Goal: Task Accomplishment & Management: Complete application form

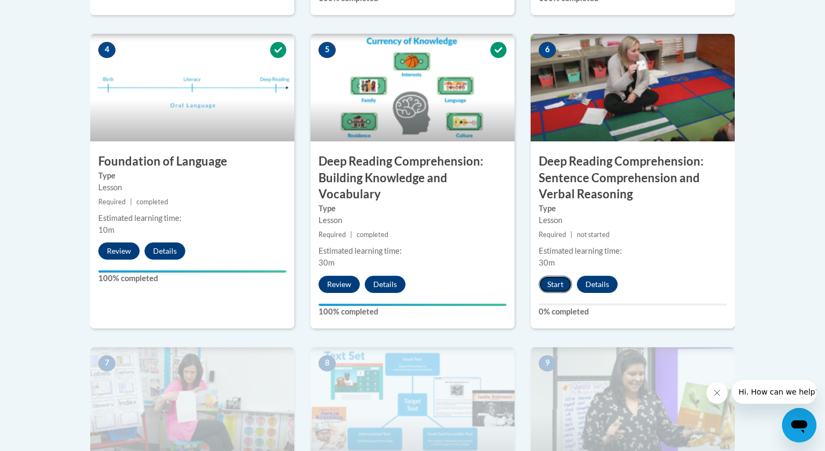
click at [553, 285] on button "Start" at bounding box center [555, 284] width 33 height 17
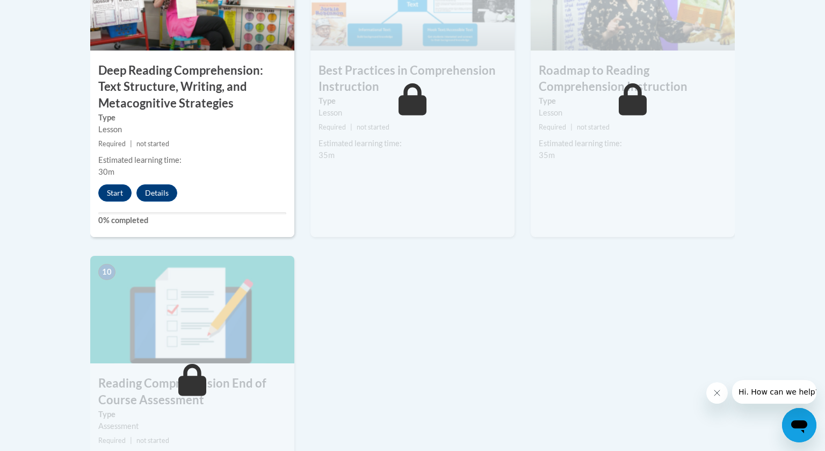
scroll to position [999, 0]
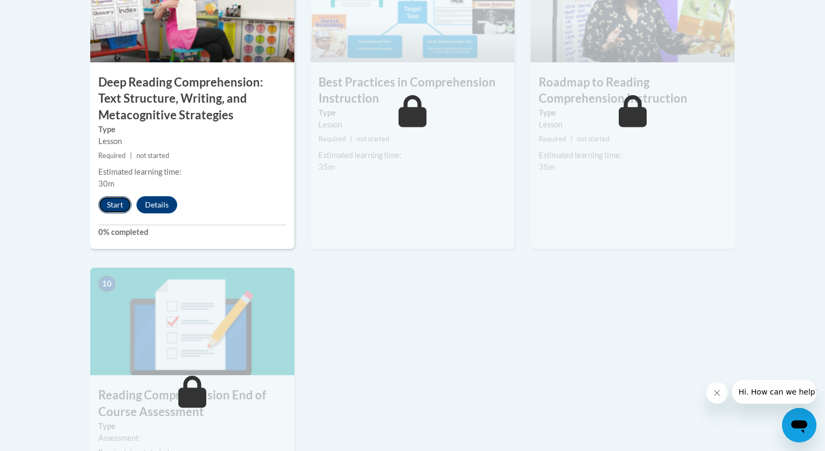
click at [111, 208] on button "Start" at bounding box center [114, 204] width 33 height 17
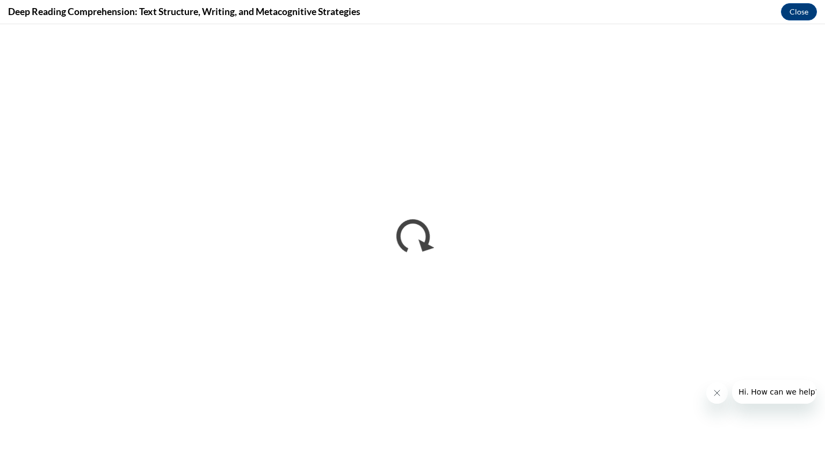
scroll to position [0, 0]
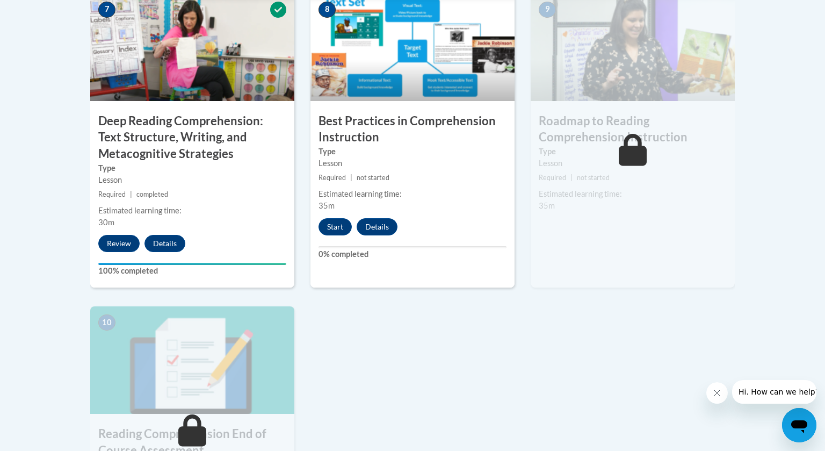
scroll to position [969, 0]
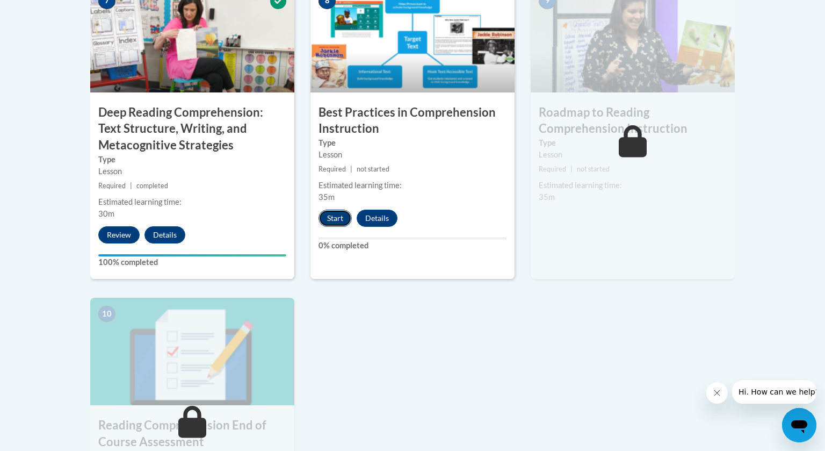
click at [339, 214] on button "Start" at bounding box center [335, 217] width 33 height 17
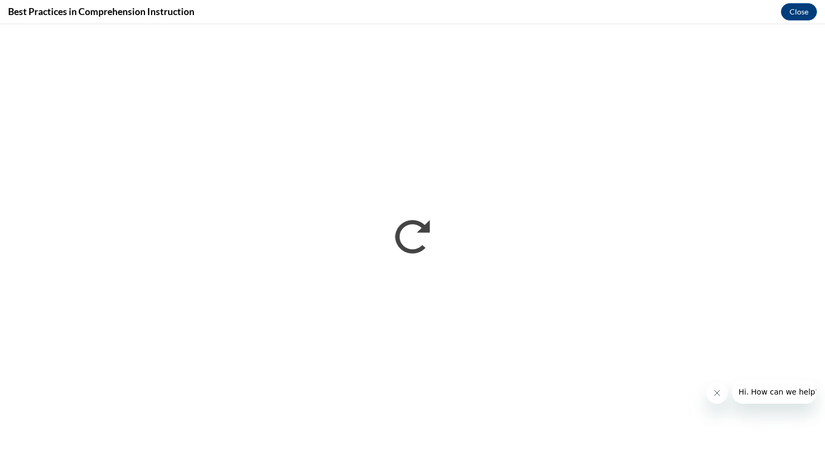
scroll to position [0, 0]
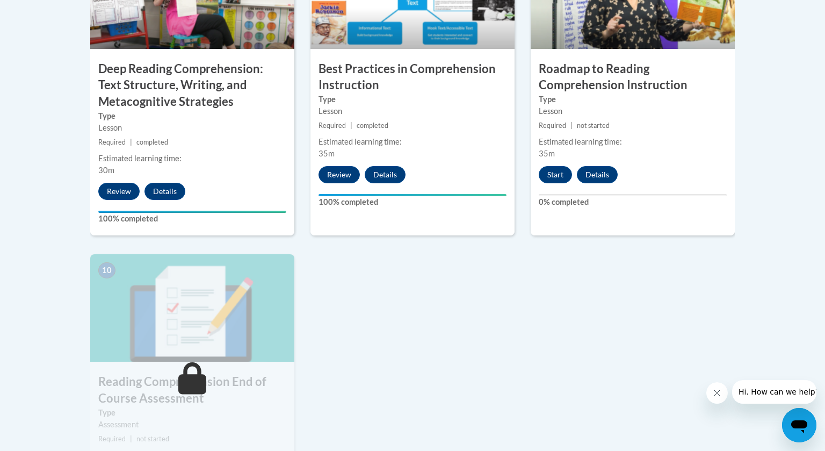
scroll to position [1012, 0]
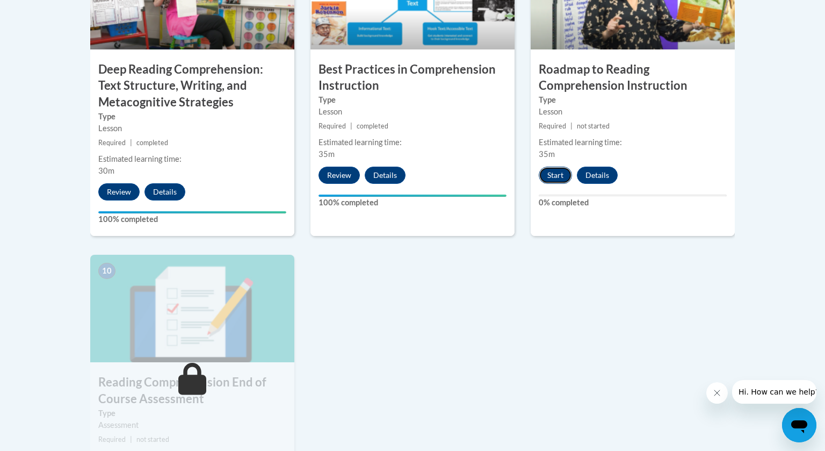
click at [552, 177] on button "Start" at bounding box center [555, 175] width 33 height 17
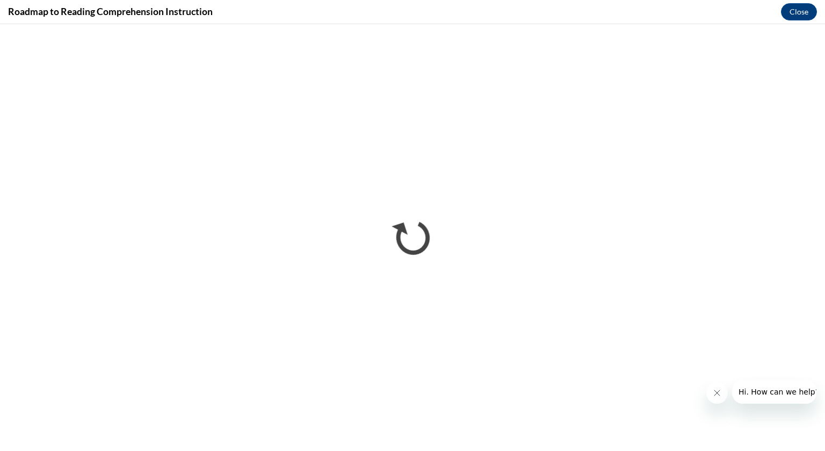
scroll to position [0, 0]
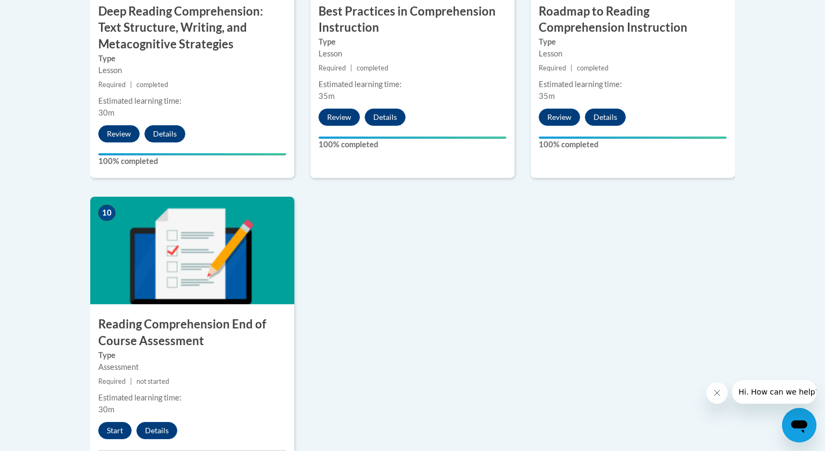
scroll to position [1153, 0]
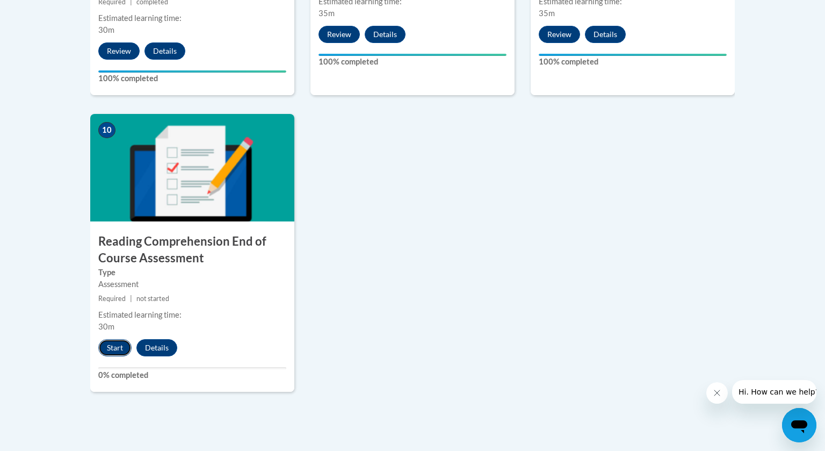
click at [112, 345] on button "Start" at bounding box center [114, 347] width 33 height 17
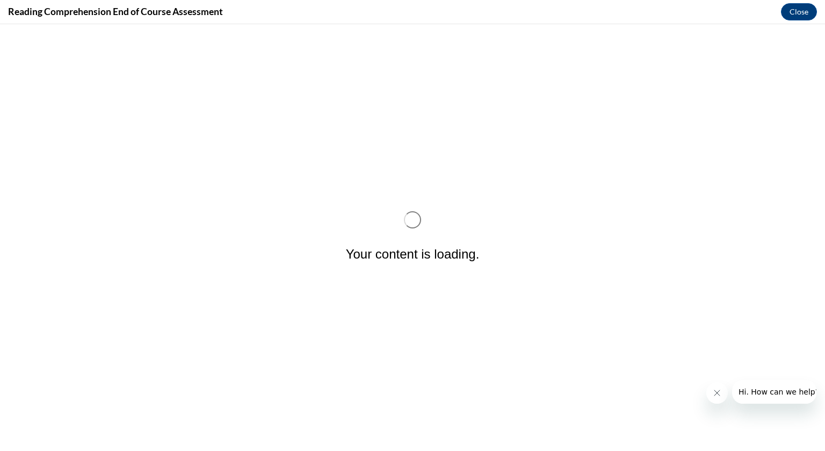
scroll to position [0, 0]
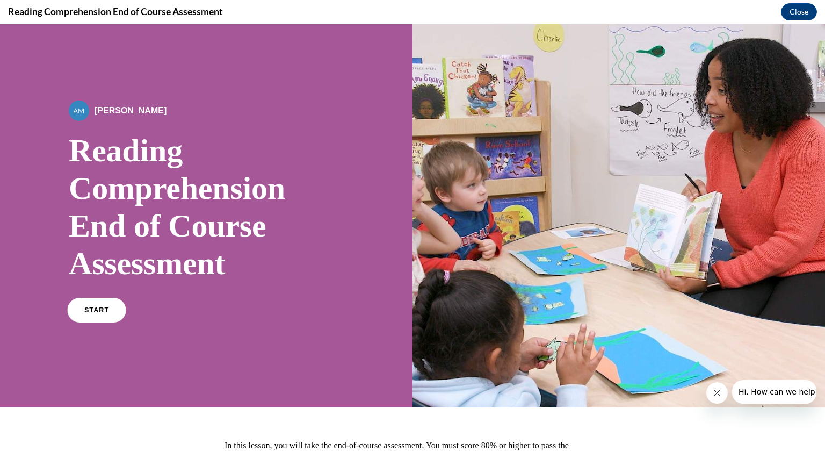
click at [114, 314] on link "START" at bounding box center [96, 310] width 59 height 25
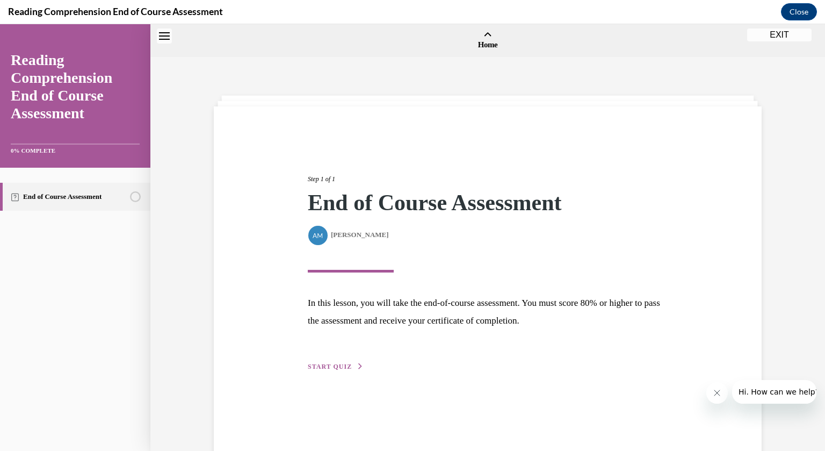
scroll to position [33, 0]
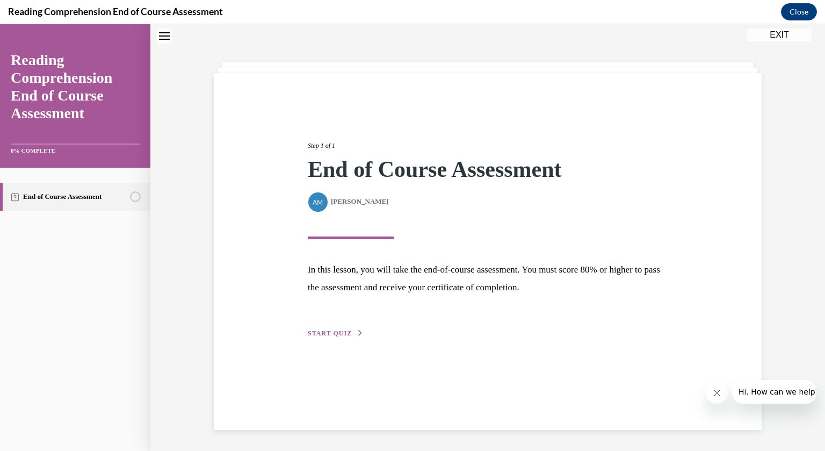
click at [344, 327] on div "Step 1 of 1 End of Course Assessment By [PERSON_NAME] [PERSON_NAME] In this les…" at bounding box center [488, 227] width 376 height 223
click at [342, 330] on span "START QUIZ" at bounding box center [330, 333] width 44 height 8
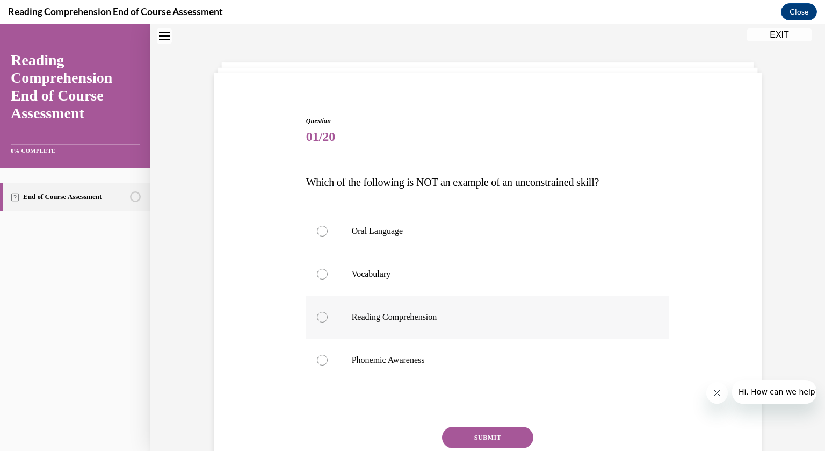
click at [401, 319] on p "Reading Comprehension" at bounding box center [497, 317] width 291 height 11
click at [328, 319] on input "Reading Comprehension" at bounding box center [322, 317] width 11 height 11
radio input "true"
click at [494, 443] on button "SUBMIT" at bounding box center [487, 437] width 91 height 21
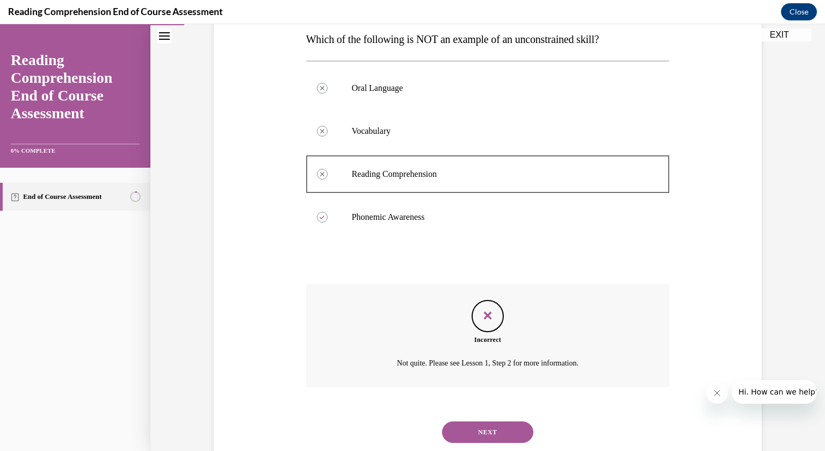
scroll to position [184, 0]
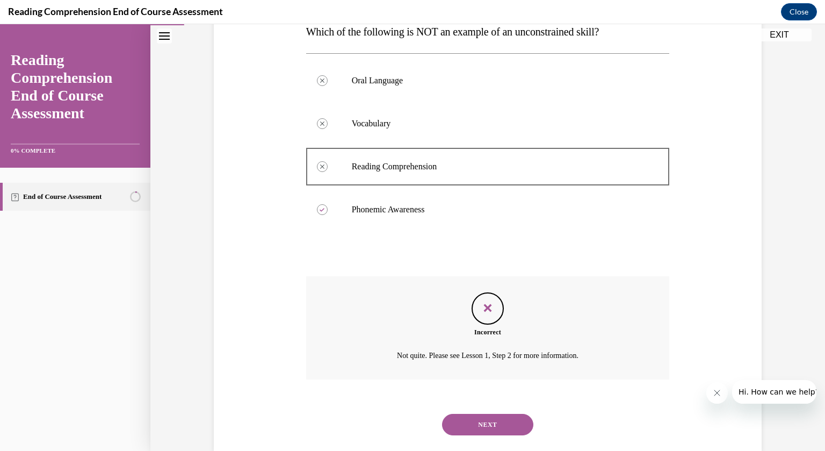
click at [501, 423] on button "NEXT" at bounding box center [487, 424] width 91 height 21
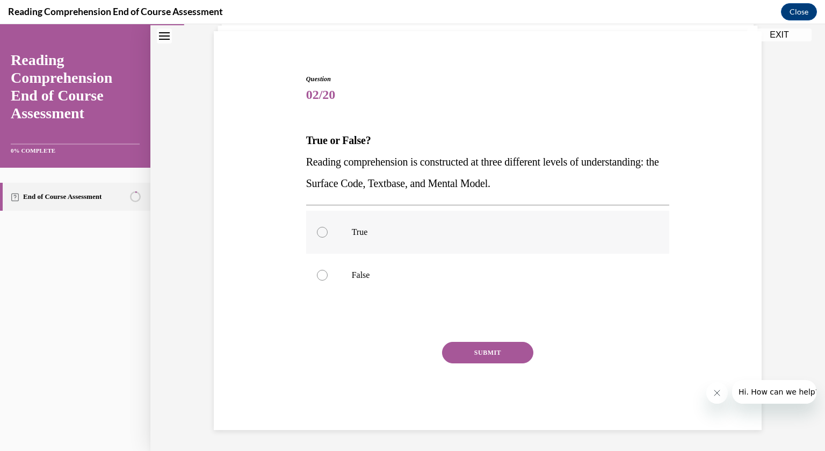
click at [370, 234] on p "True" at bounding box center [497, 232] width 291 height 11
click at [328, 234] on input "True" at bounding box center [322, 232] width 11 height 11
radio input "true"
click at [476, 356] on button "SUBMIT" at bounding box center [487, 352] width 91 height 21
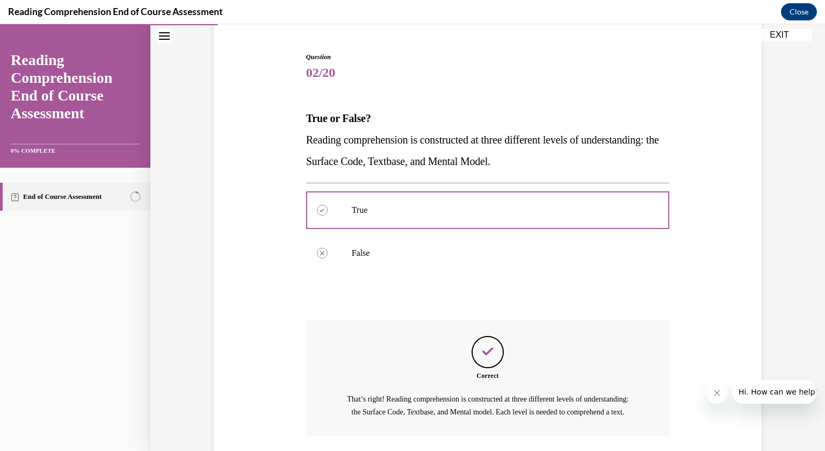
scroll to position [180, 0]
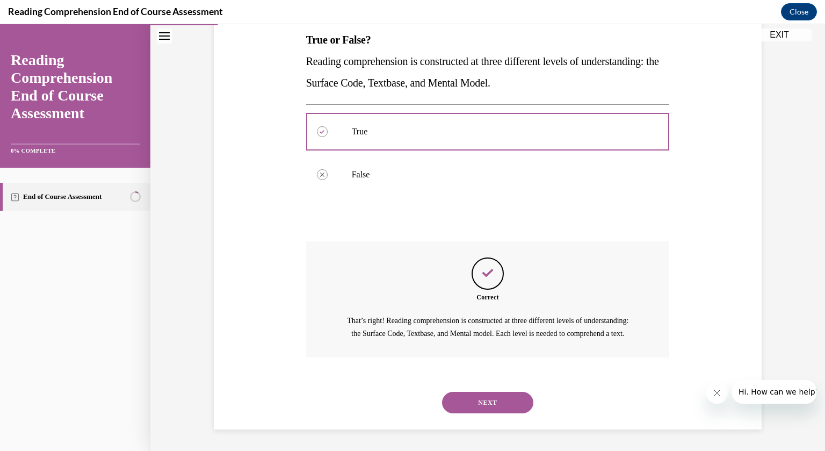
click at [491, 404] on button "NEXT" at bounding box center [487, 402] width 91 height 21
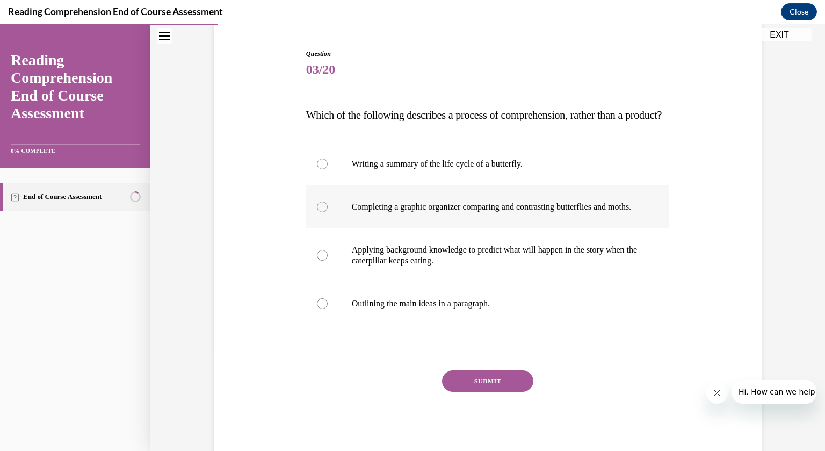
scroll to position [110, 0]
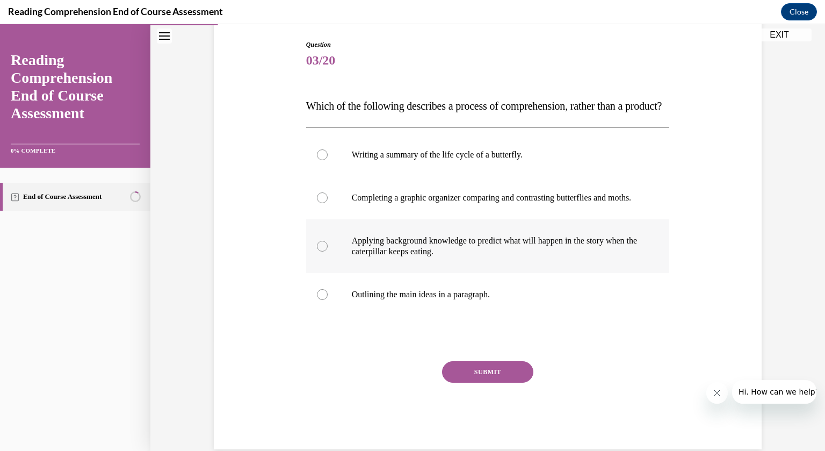
click at [323, 251] on div at bounding box center [322, 246] width 11 height 11
click at [323, 251] on input "Applying background knowledge to predict what will happen in the story when the…" at bounding box center [322, 246] width 11 height 11
radio input "true"
click at [495, 382] on button "SUBMIT" at bounding box center [487, 371] width 91 height 21
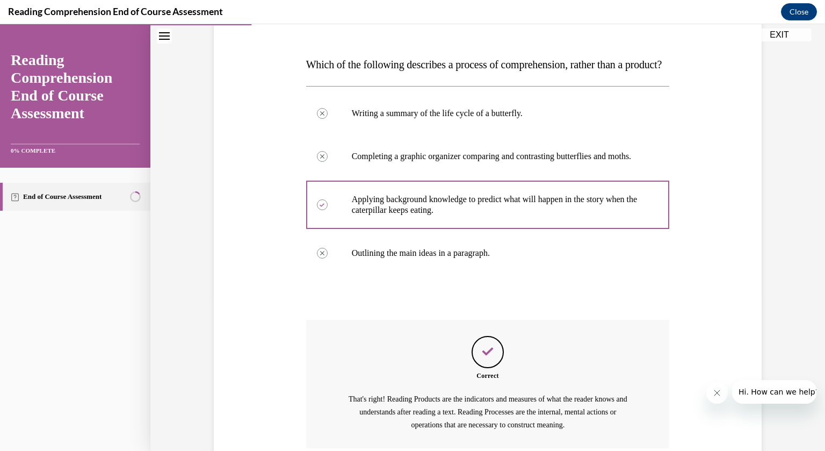
scroll to position [273, 0]
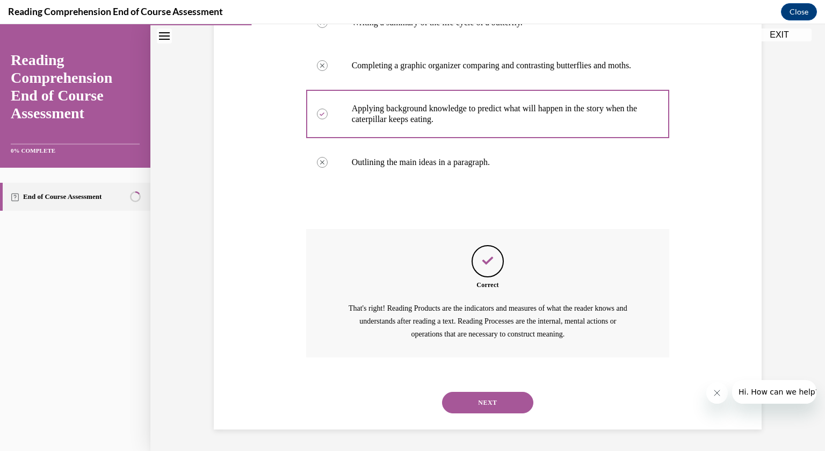
click at [508, 395] on button "NEXT" at bounding box center [487, 402] width 91 height 21
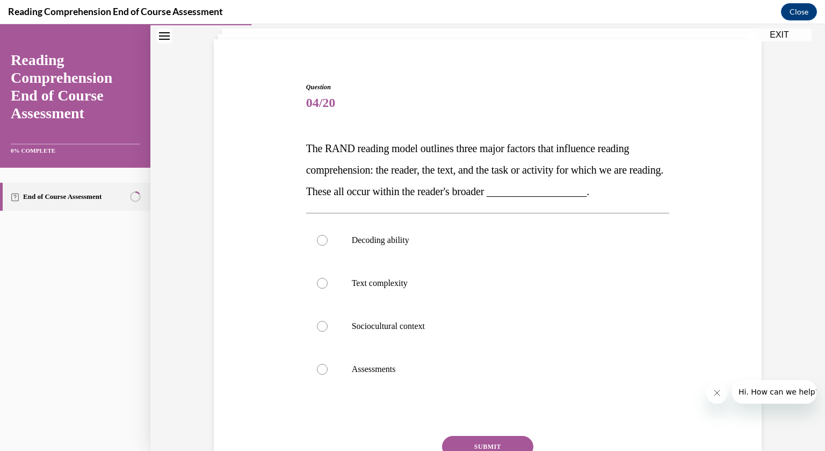
scroll to position [68, 0]
click at [394, 328] on p "Sociocultural context" at bounding box center [497, 325] width 291 height 11
click at [328, 328] on input "Sociocultural context" at bounding box center [322, 325] width 11 height 11
radio input "true"
click at [482, 443] on button "SUBMIT" at bounding box center [487, 445] width 91 height 21
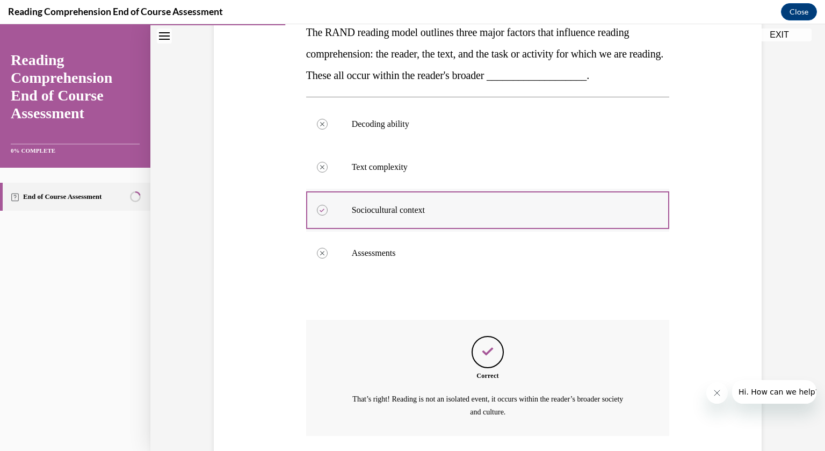
scroll to position [254, 0]
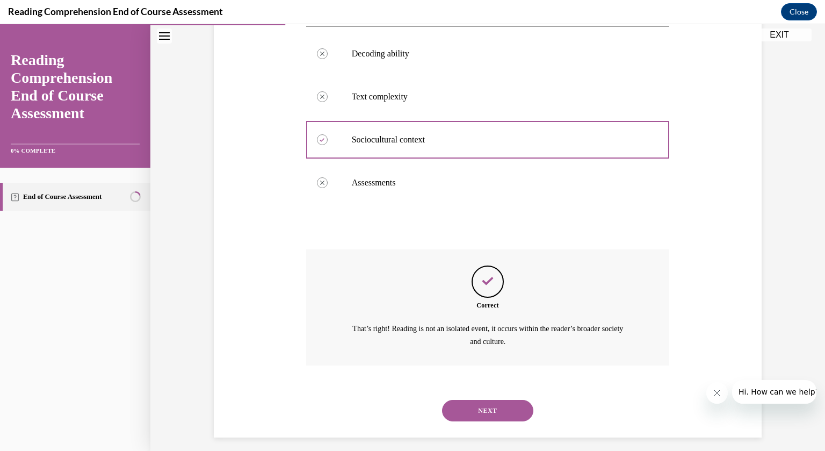
click at [518, 408] on button "NEXT" at bounding box center [487, 410] width 91 height 21
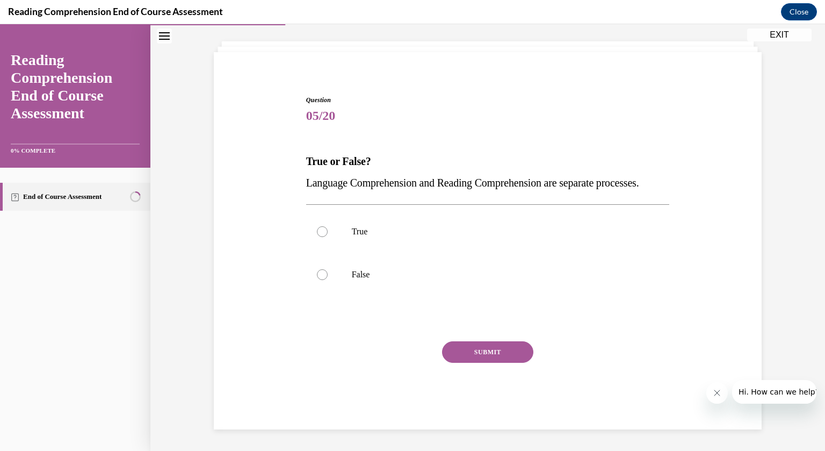
scroll to position [75, 0]
click at [363, 275] on p "False" at bounding box center [497, 274] width 291 height 11
click at [328, 275] on input "False" at bounding box center [322, 274] width 11 height 11
radio input "true"
click at [458, 350] on button "SUBMIT" at bounding box center [487, 351] width 91 height 21
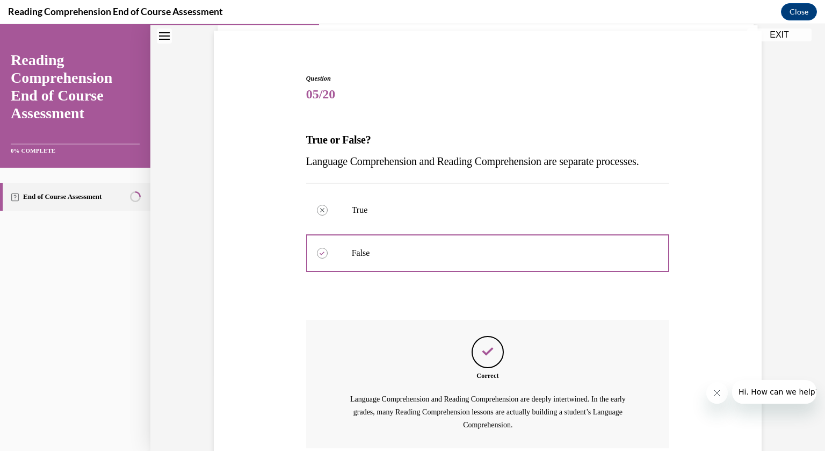
scroll to position [187, 0]
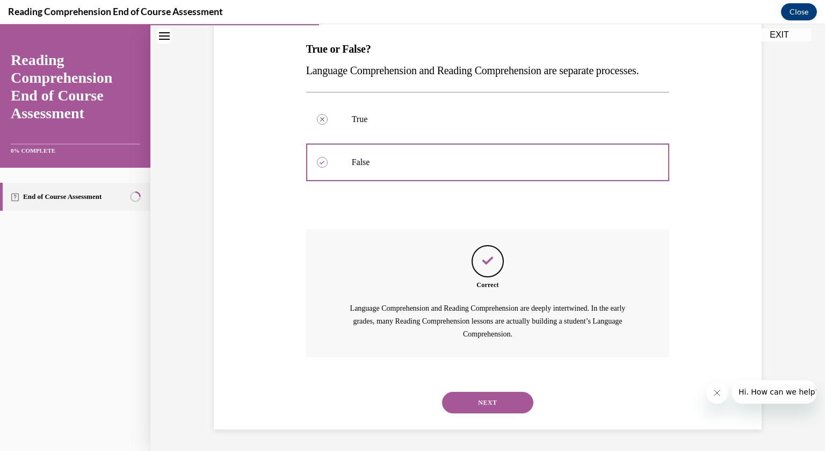
click at [493, 409] on button "NEXT" at bounding box center [487, 402] width 91 height 21
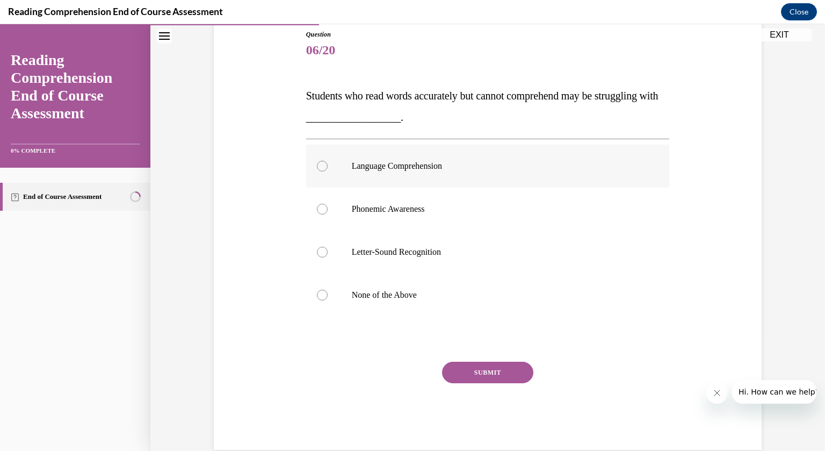
click at [322, 166] on div at bounding box center [322, 166] width 11 height 11
click at [322, 166] on input "Language Comprehension" at bounding box center [322, 166] width 11 height 11
radio input "true"
click at [505, 371] on button "SUBMIT" at bounding box center [487, 372] width 91 height 21
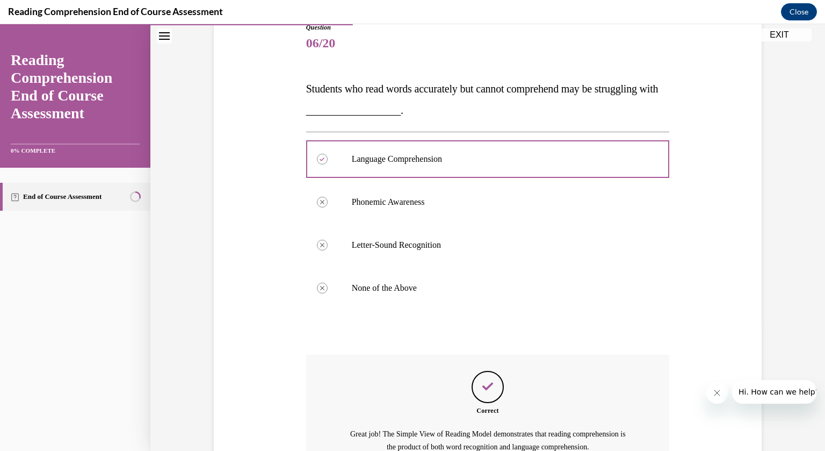
scroll to position [132, 0]
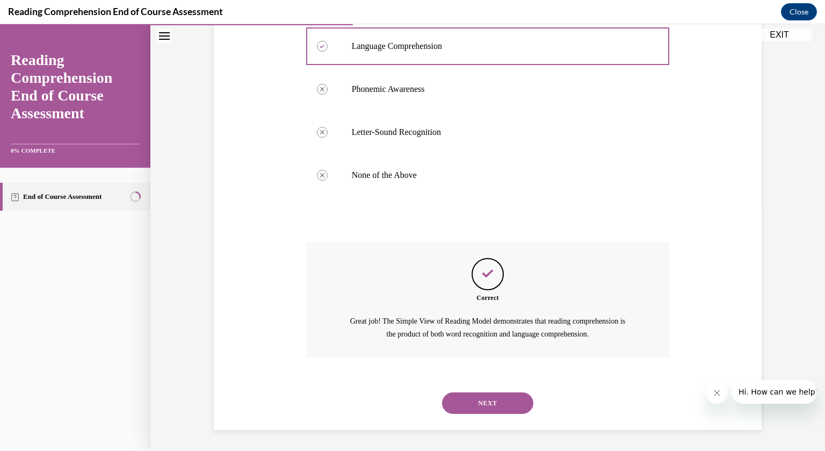
click at [504, 401] on button "NEXT" at bounding box center [487, 402] width 91 height 21
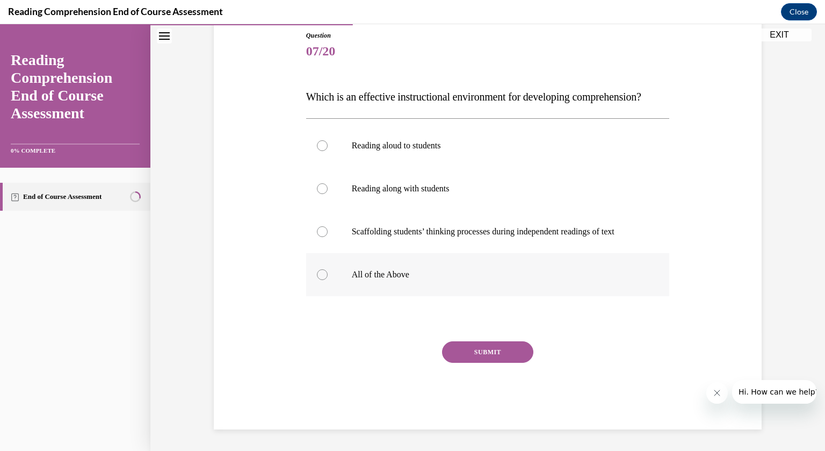
click at [397, 280] on p "All of the Above" at bounding box center [497, 274] width 291 height 11
click at [328, 280] on input "All of the Above" at bounding box center [322, 274] width 11 height 11
radio input "true"
click at [495, 363] on button "SUBMIT" at bounding box center [487, 351] width 91 height 21
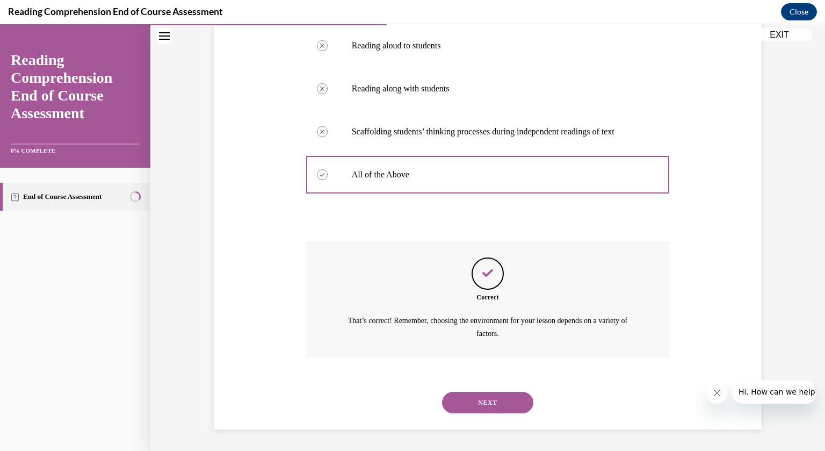
scroll to position [240, 0]
click at [510, 410] on button "NEXT" at bounding box center [487, 402] width 91 height 21
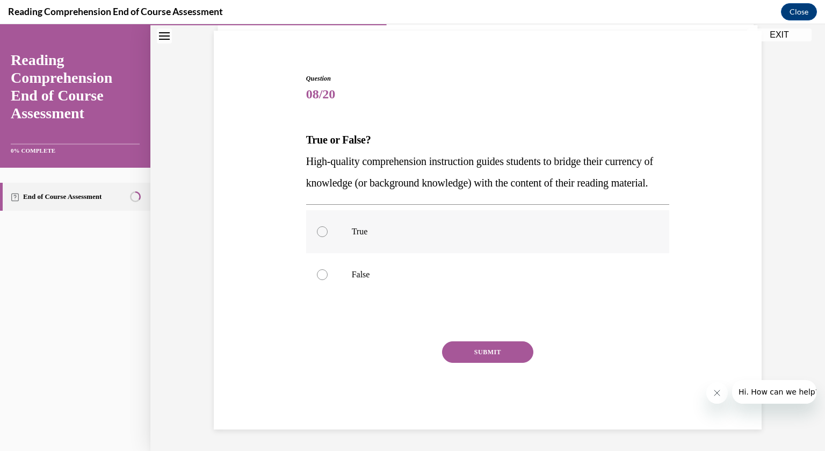
click at [367, 227] on p "True" at bounding box center [497, 231] width 291 height 11
click at [328, 227] on input "True" at bounding box center [322, 231] width 11 height 11
radio input "true"
click at [476, 350] on button "SUBMIT" at bounding box center [487, 351] width 91 height 21
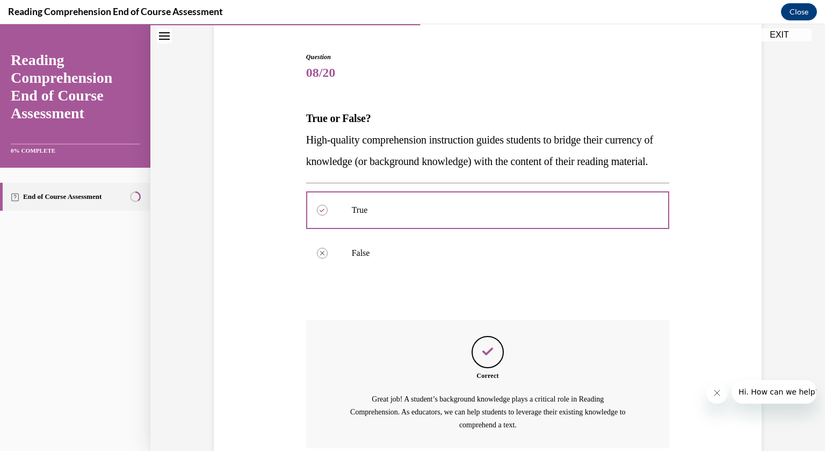
scroll to position [209, 0]
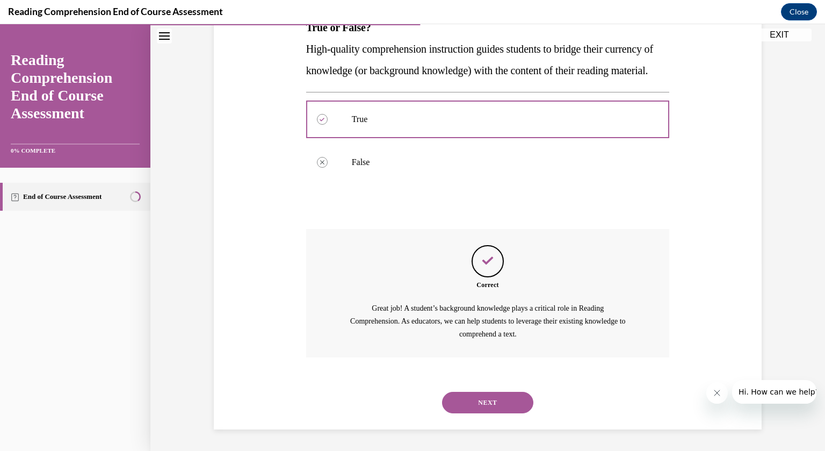
click at [505, 407] on button "NEXT" at bounding box center [487, 402] width 91 height 21
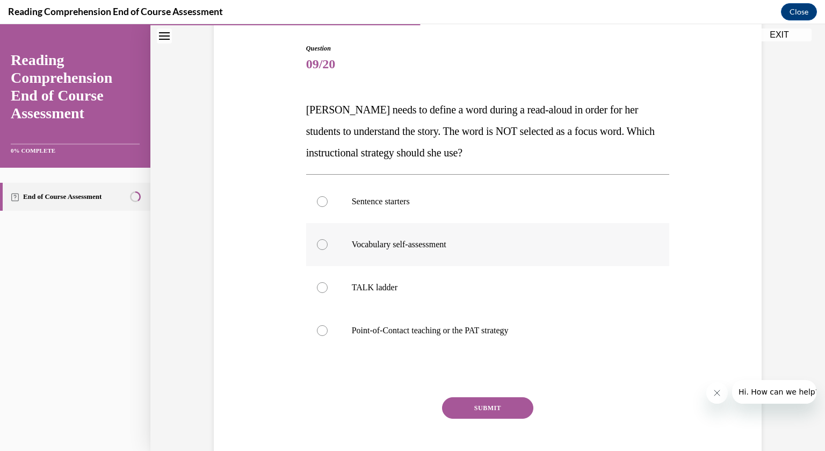
scroll to position [107, 0]
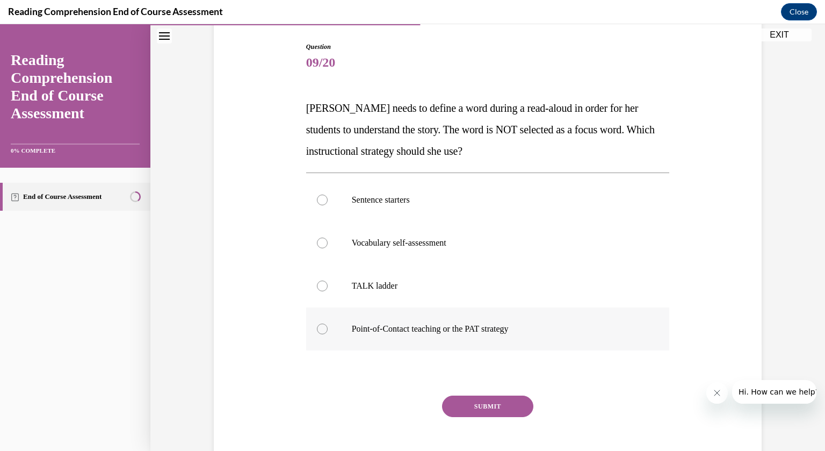
click at [324, 331] on div at bounding box center [322, 328] width 11 height 11
click at [324, 331] on input "Point-of-Contact teaching or the PAT strategy" at bounding box center [322, 328] width 11 height 11
radio input "true"
click at [501, 410] on button "SUBMIT" at bounding box center [487, 405] width 91 height 21
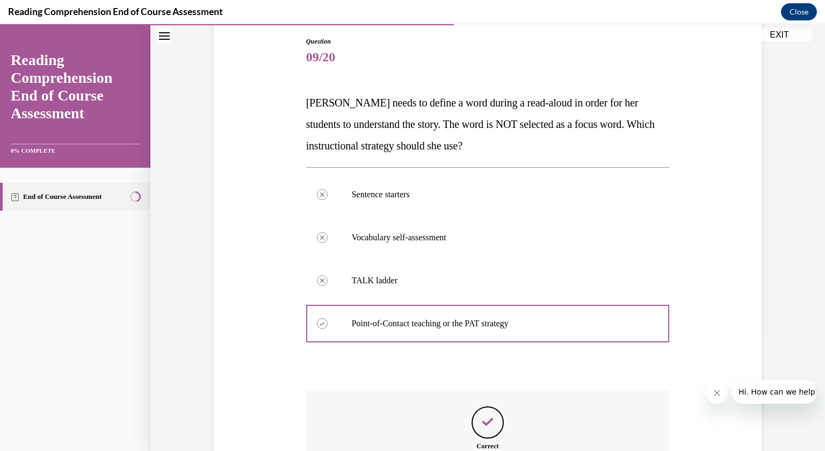
scroll to position [112, 0]
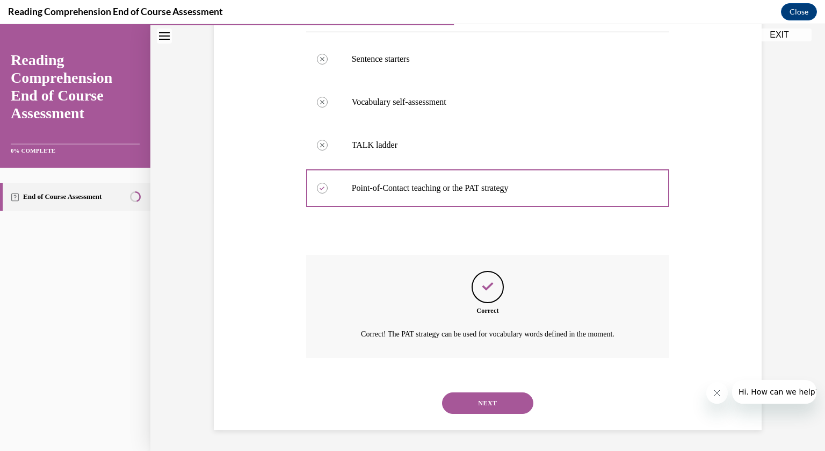
click at [526, 402] on button "NEXT" at bounding box center [487, 402] width 91 height 21
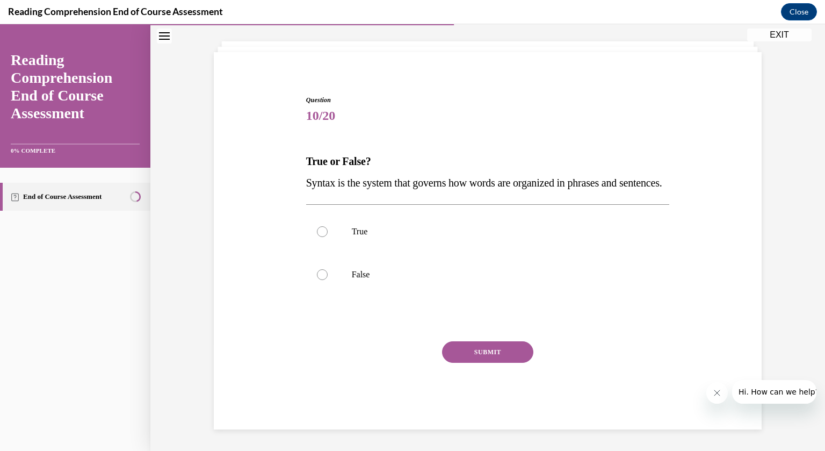
scroll to position [75, 0]
click at [350, 236] on label "True" at bounding box center [488, 231] width 364 height 43
click at [328, 236] on input "True" at bounding box center [322, 231] width 11 height 11
radio input "true"
click at [471, 348] on button "SUBMIT" at bounding box center [487, 351] width 91 height 21
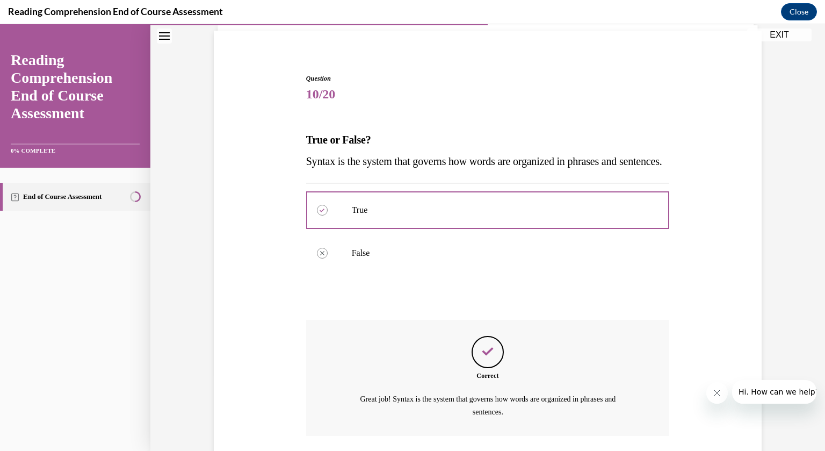
scroll to position [134, 0]
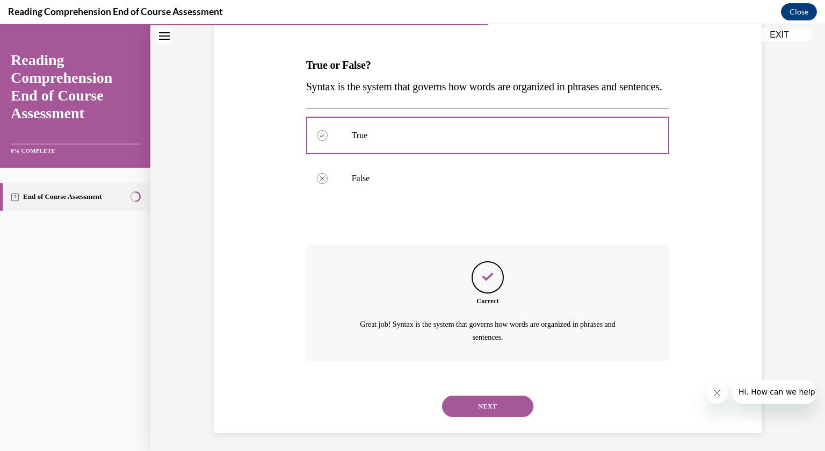
click at [516, 417] on button "NEXT" at bounding box center [487, 405] width 91 height 21
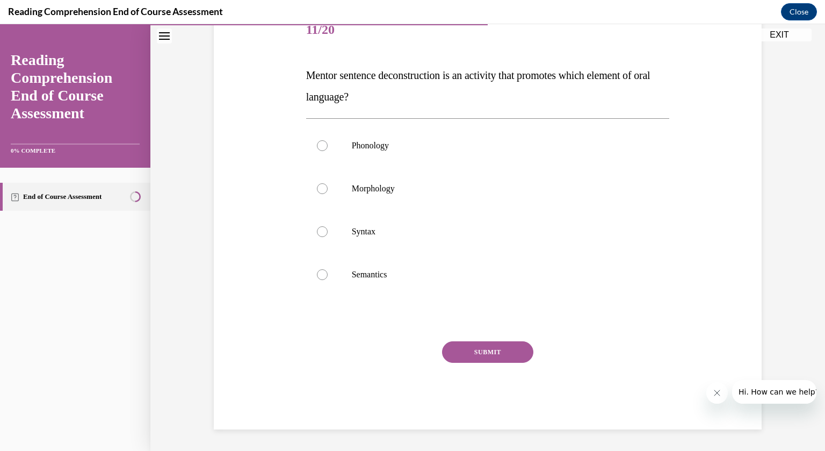
scroll to position [120, 0]
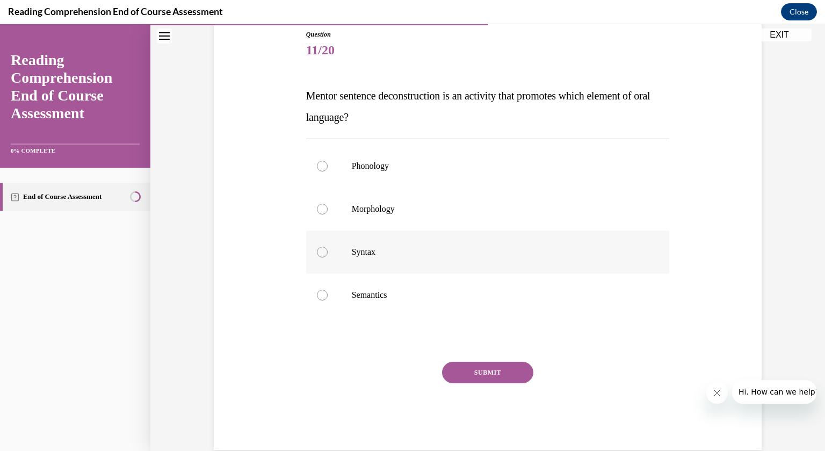
click at [365, 253] on p "Syntax" at bounding box center [497, 252] width 291 height 11
click at [328, 253] on input "Syntax" at bounding box center [322, 252] width 11 height 11
radio input "true"
click at [481, 377] on button "SUBMIT" at bounding box center [487, 372] width 91 height 21
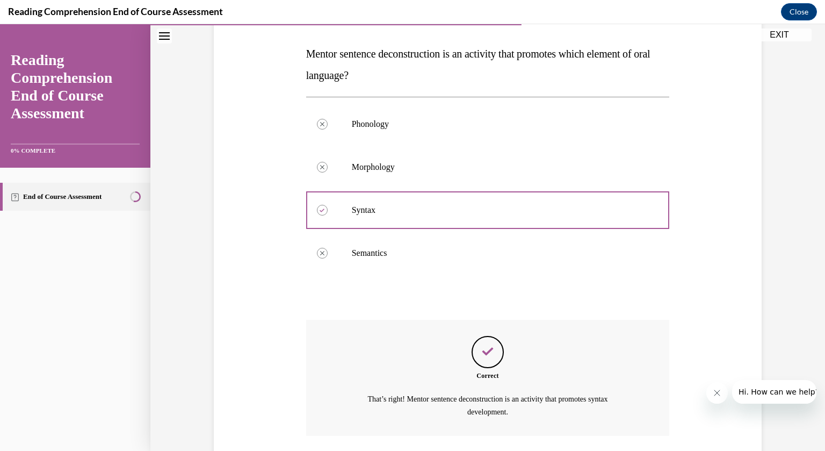
scroll to position [240, 0]
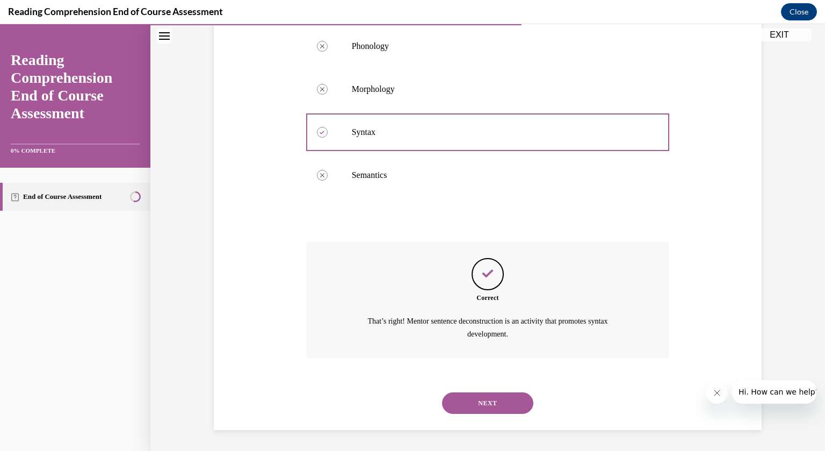
click at [524, 409] on button "NEXT" at bounding box center [487, 402] width 91 height 21
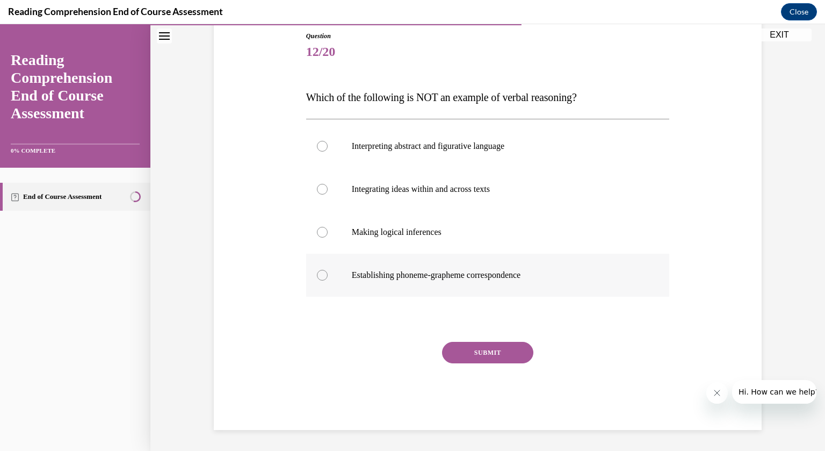
click at [323, 276] on div at bounding box center [322, 275] width 11 height 11
click at [323, 276] on input "Establishing phoneme-grapheme correspondence" at bounding box center [322, 275] width 11 height 11
radio input "true"
click at [475, 350] on button "SUBMIT" at bounding box center [487, 352] width 91 height 21
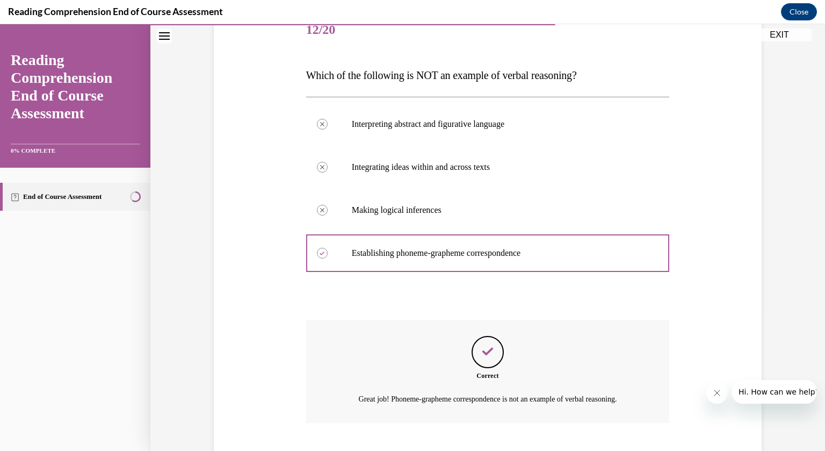
scroll to position [205, 0]
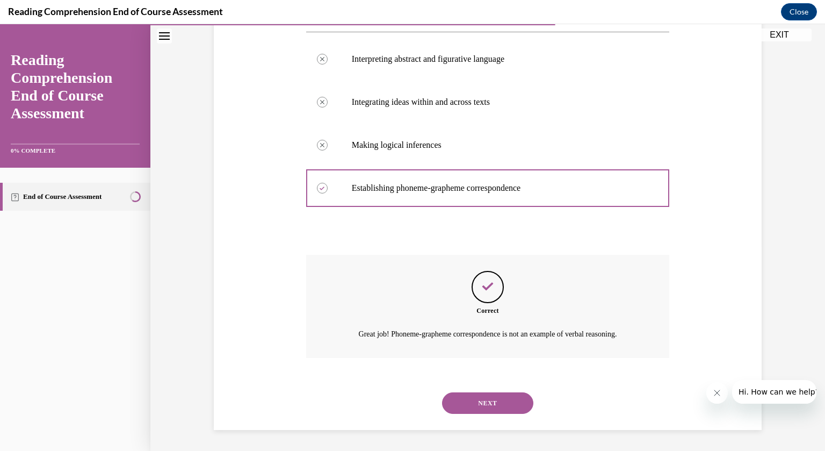
click at [514, 399] on button "NEXT" at bounding box center [487, 402] width 91 height 21
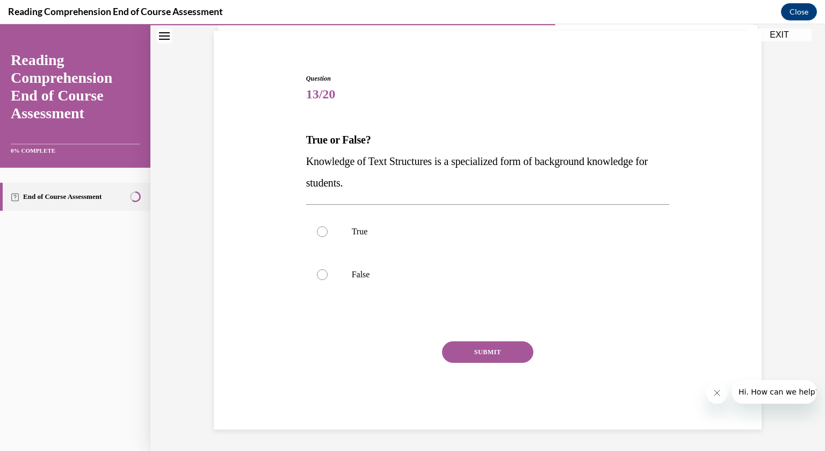
scroll to position [75, 0]
click at [363, 228] on p "True" at bounding box center [497, 232] width 291 height 11
click at [328, 228] on input "True" at bounding box center [322, 232] width 11 height 11
radio input "true"
click at [481, 351] on button "SUBMIT" at bounding box center [487, 352] width 91 height 21
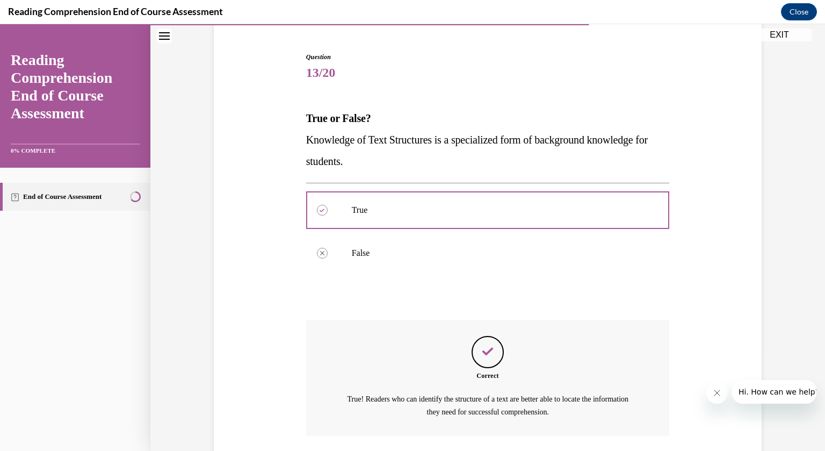
scroll to position [164, 0]
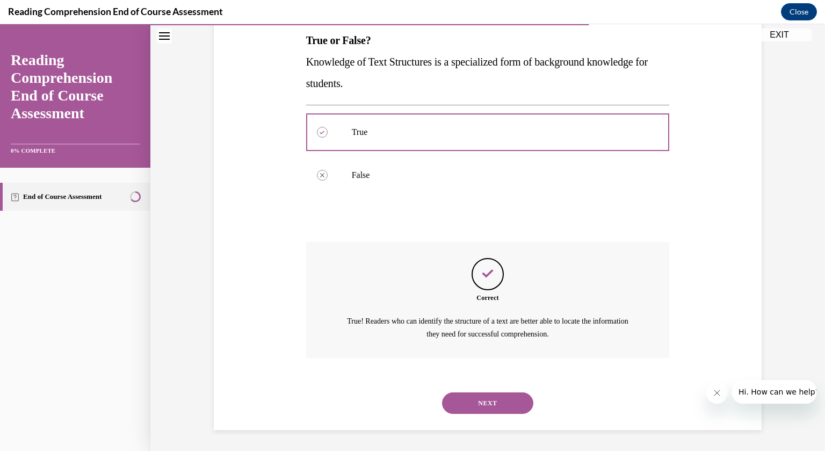
click at [503, 399] on button "NEXT" at bounding box center [487, 402] width 91 height 21
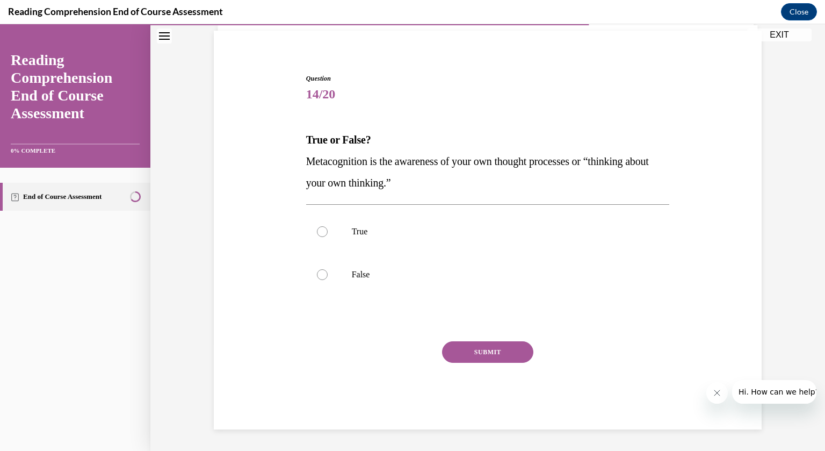
scroll to position [75, 0]
click at [371, 234] on p "True" at bounding box center [497, 232] width 291 height 11
click at [328, 234] on input "True" at bounding box center [322, 232] width 11 height 11
radio input "true"
click at [491, 356] on button "SUBMIT" at bounding box center [487, 352] width 91 height 21
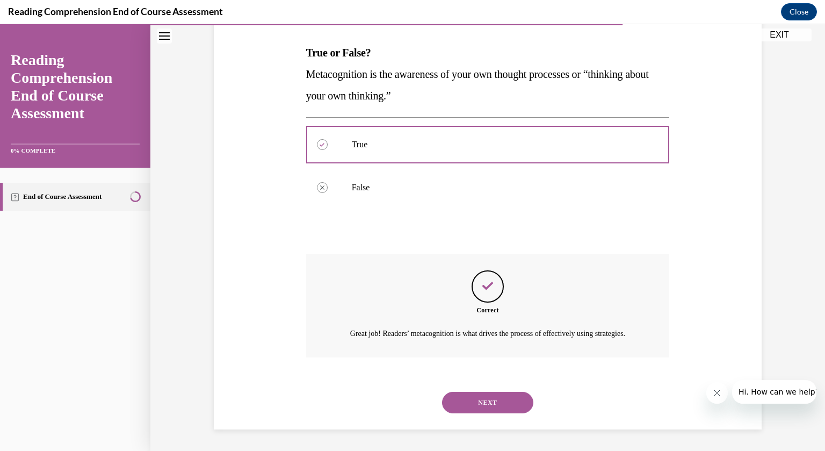
scroll to position [175, 0]
click at [503, 408] on button "NEXT" at bounding box center [487, 402] width 91 height 21
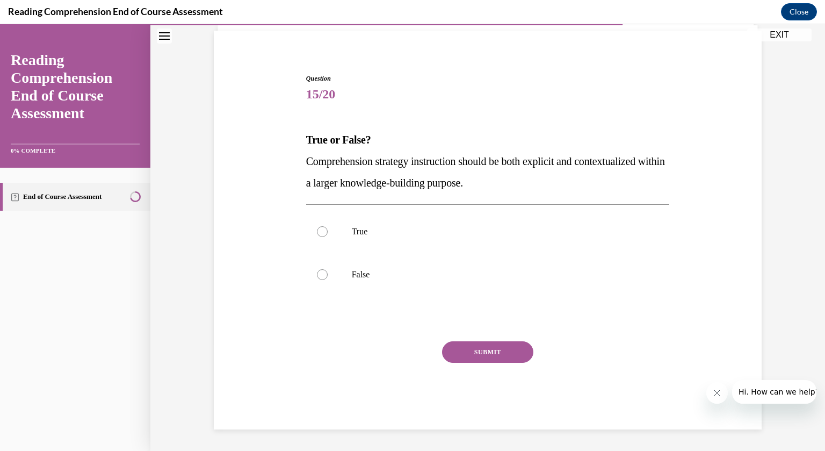
scroll to position [75, 0]
click at [368, 236] on p "True" at bounding box center [497, 232] width 291 height 11
click at [328, 236] on input "True" at bounding box center [322, 232] width 11 height 11
radio input "true"
click at [492, 354] on button "SUBMIT" at bounding box center [487, 352] width 91 height 21
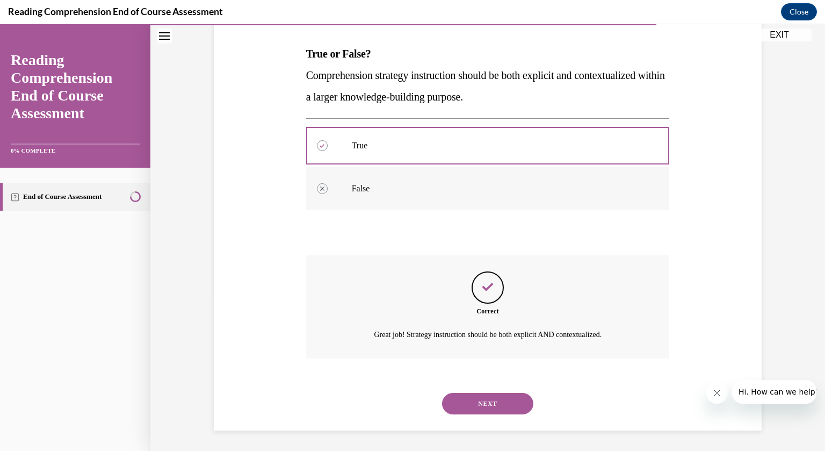
scroll to position [162, 0]
click at [505, 406] on button "NEXT" at bounding box center [487, 402] width 91 height 21
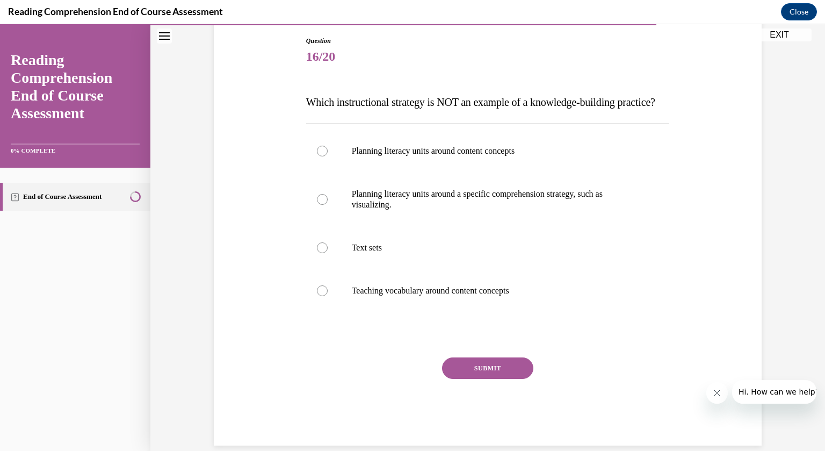
scroll to position [112, 0]
click at [380, 254] on p "Text sets" at bounding box center [497, 248] width 291 height 11
click at [328, 254] on input "Text sets" at bounding box center [322, 248] width 11 height 11
radio input "true"
click at [485, 380] on button "SUBMIT" at bounding box center [487, 368] width 91 height 21
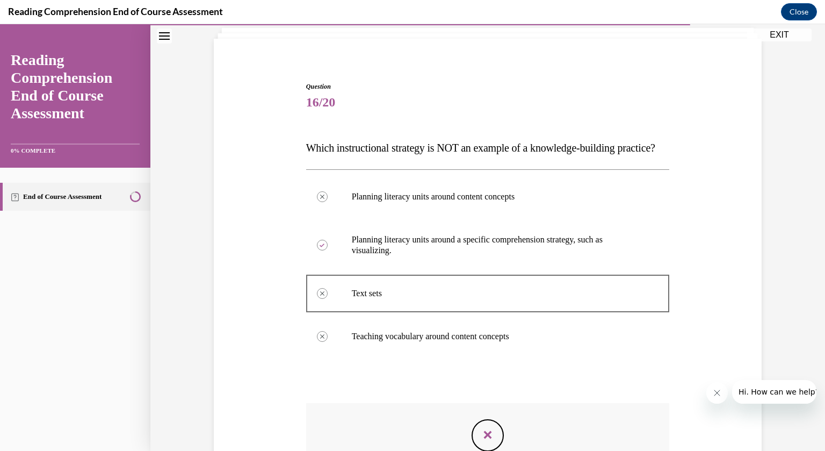
scroll to position [63, 0]
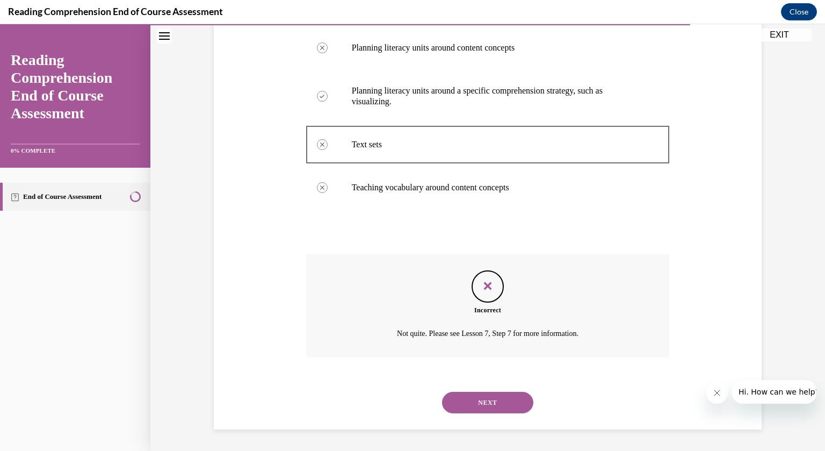
click at [508, 402] on button "NEXT" at bounding box center [487, 402] width 91 height 21
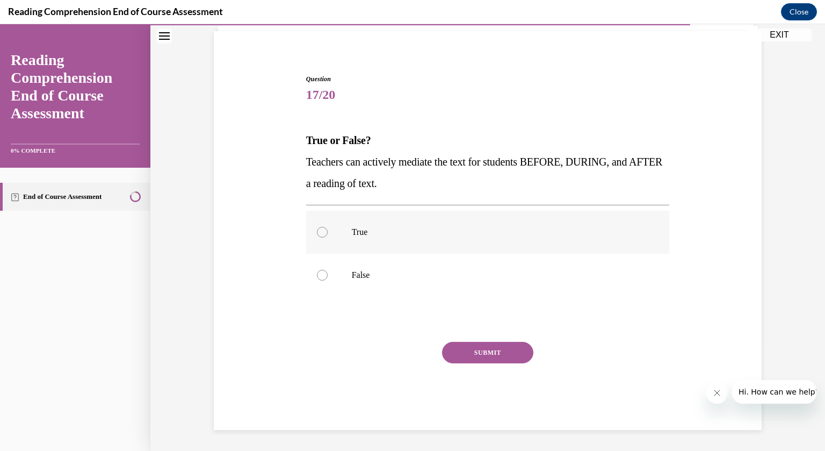
click at [363, 229] on p "True" at bounding box center [497, 232] width 291 height 11
click at [328, 229] on input "True" at bounding box center [322, 232] width 11 height 11
radio input "true"
click at [466, 352] on button "SUBMIT" at bounding box center [487, 352] width 91 height 21
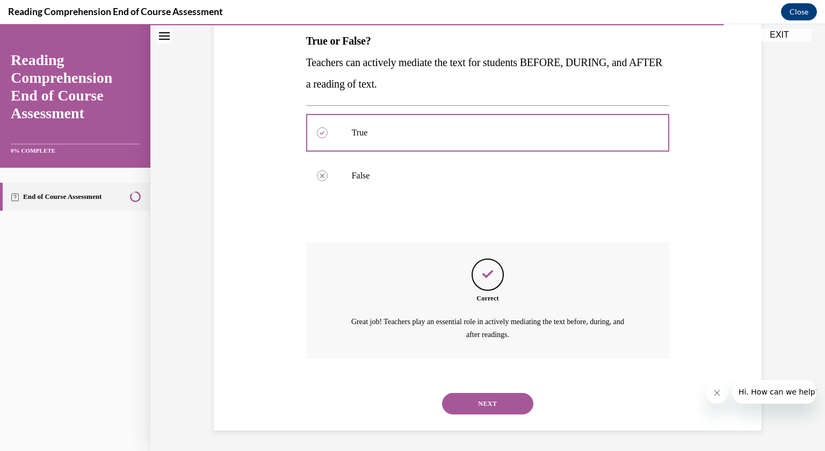
scroll to position [175, 0]
click at [520, 400] on button "NEXT" at bounding box center [487, 402] width 91 height 21
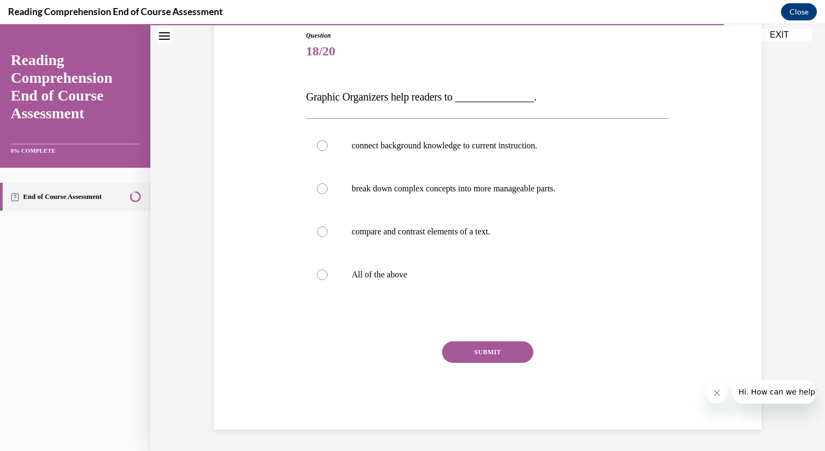
scroll to position [118, 0]
click at [389, 270] on p "All of the above" at bounding box center [497, 275] width 291 height 11
click at [328, 270] on input "All of the above" at bounding box center [322, 275] width 11 height 11
radio input "true"
click at [483, 349] on button "SUBMIT" at bounding box center [487, 352] width 91 height 21
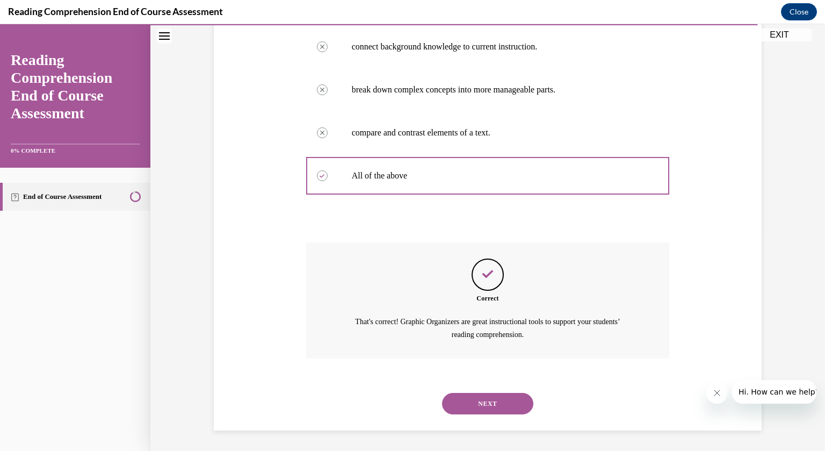
scroll to position [218, 0]
click at [500, 399] on button "NEXT" at bounding box center [487, 402] width 91 height 21
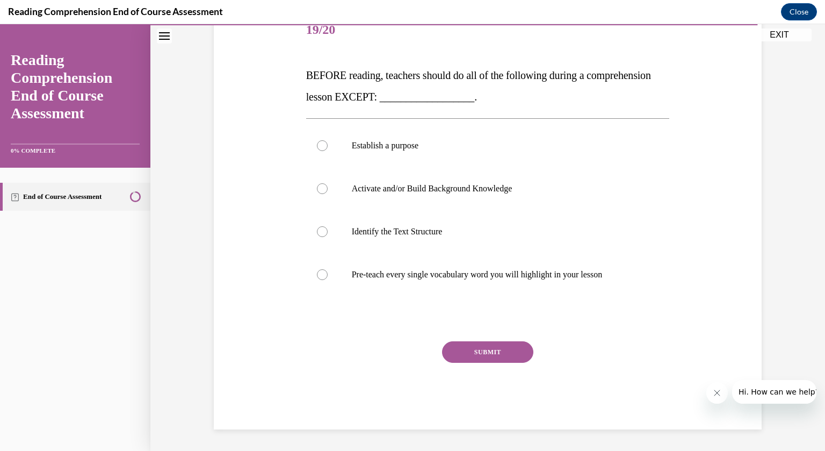
scroll to position [120, 0]
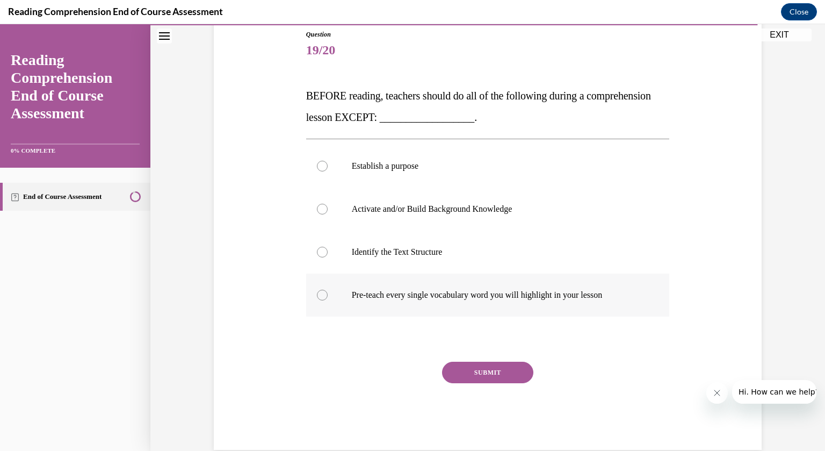
click at [384, 291] on p "Pre-teach every single vocabulary word you will highlight in your lesson" at bounding box center [497, 295] width 291 height 11
click at [328, 291] on input "Pre-teach every single vocabulary word you will highlight in your lesson" at bounding box center [322, 295] width 11 height 11
radio input "true"
click at [468, 372] on button "SUBMIT" at bounding box center [487, 372] width 91 height 21
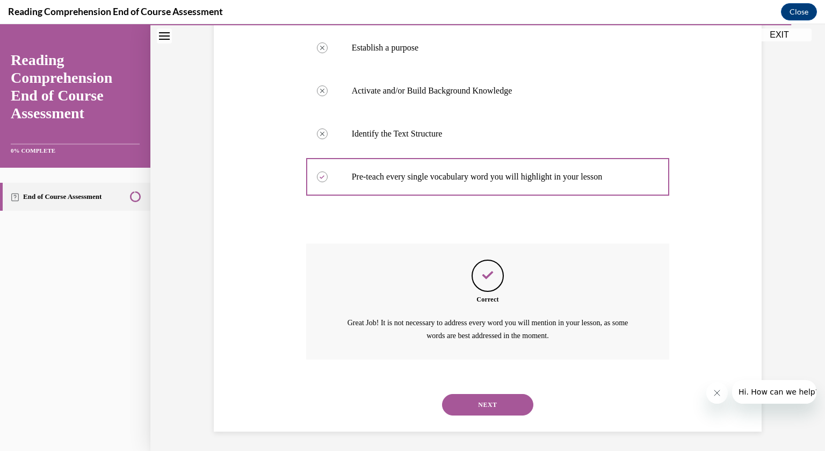
scroll to position [240, 0]
click at [489, 403] on button "NEXT" at bounding box center [487, 402] width 91 height 21
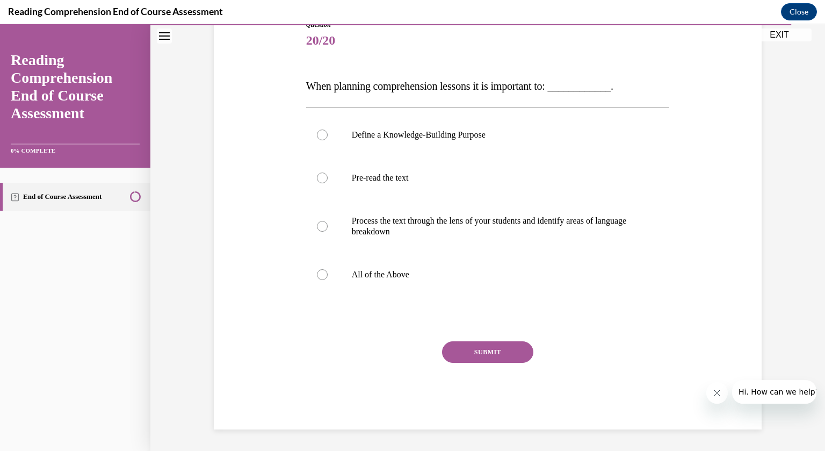
scroll to position [120, 0]
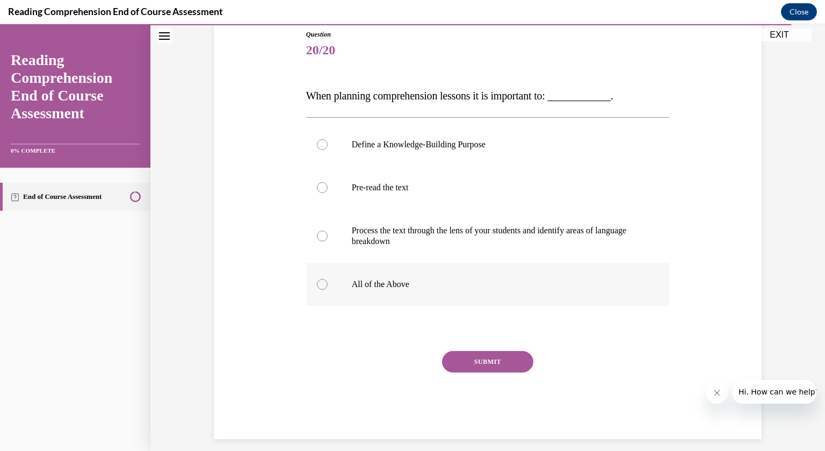
click at [396, 282] on p "All of the Above" at bounding box center [497, 284] width 291 height 11
click at [328, 282] on input "All of the Above" at bounding box center [322, 284] width 11 height 11
radio input "true"
click at [458, 357] on button "SUBMIT" at bounding box center [487, 361] width 91 height 21
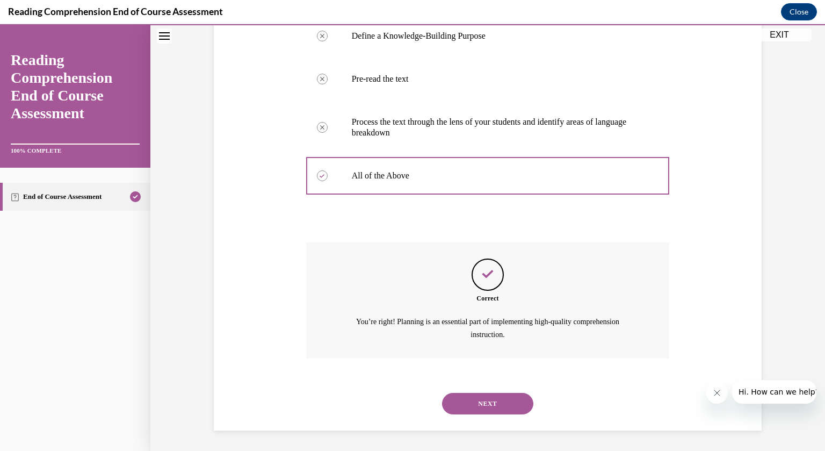
scroll to position [229, 0]
click at [483, 401] on button "NEXT" at bounding box center [487, 402] width 91 height 21
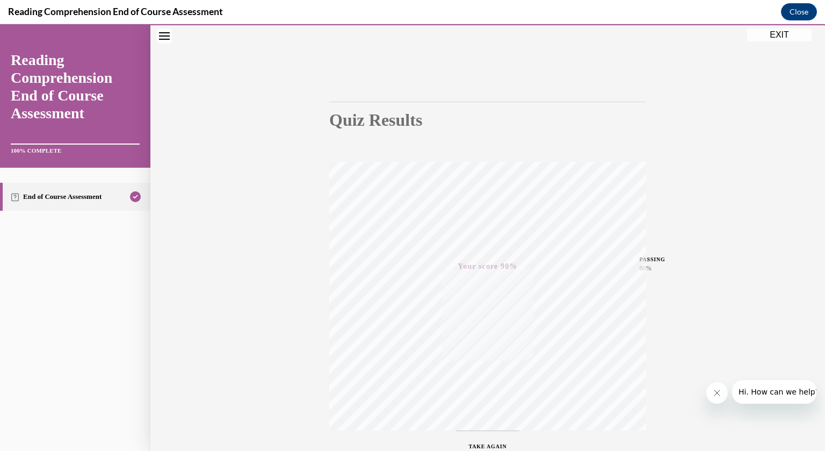
scroll to position [47, 0]
click at [779, 36] on button "EXIT" at bounding box center [779, 34] width 64 height 13
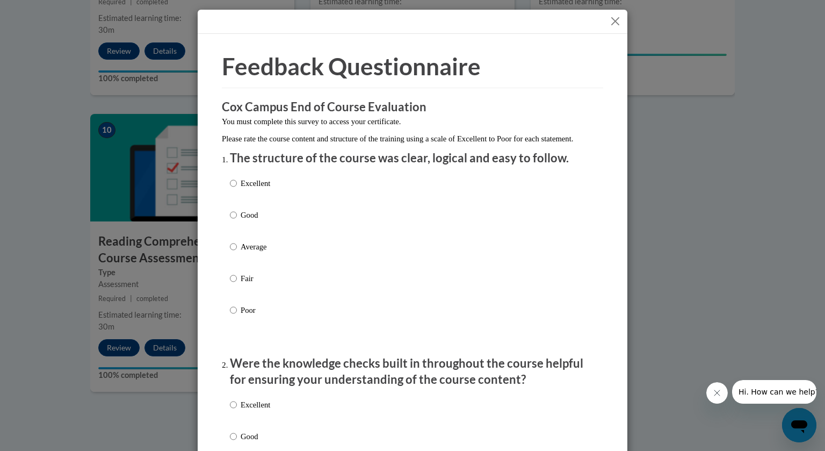
click at [243, 221] on p "Good" at bounding box center [256, 215] width 30 height 12
click at [237, 221] on input "Good" at bounding box center [233, 215] width 7 height 12
radio input "true"
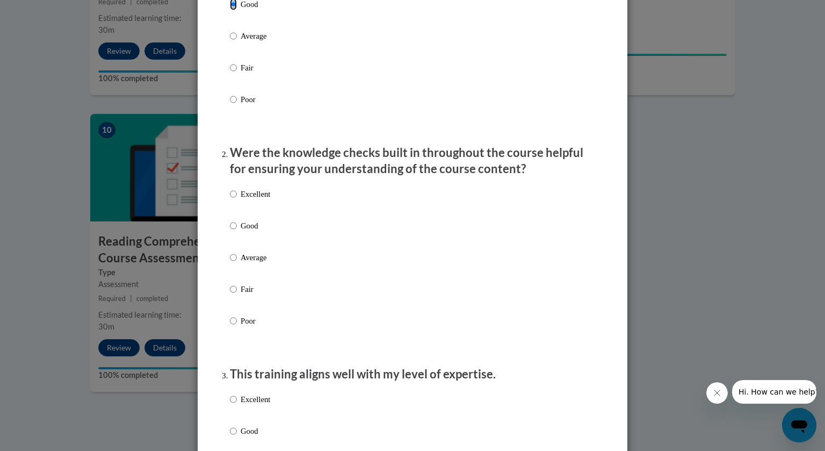
scroll to position [297, 0]
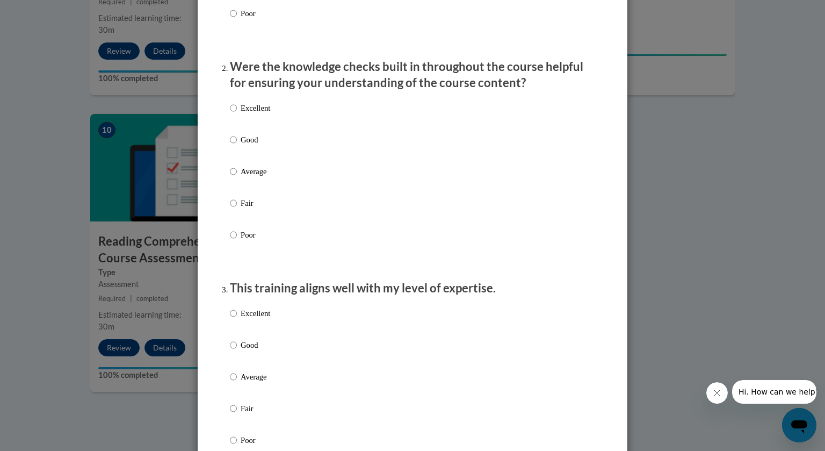
click at [255, 146] on p "Good" at bounding box center [256, 140] width 30 height 12
click at [237, 146] on input "Good" at bounding box center [233, 140] width 7 height 12
radio input "true"
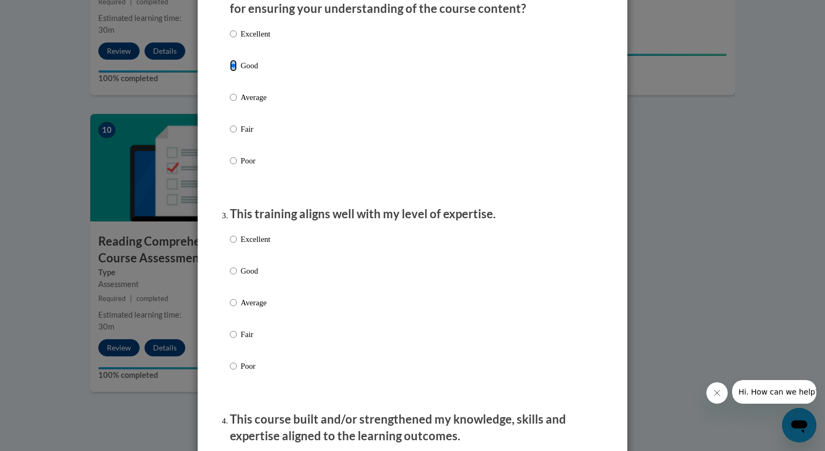
scroll to position [373, 0]
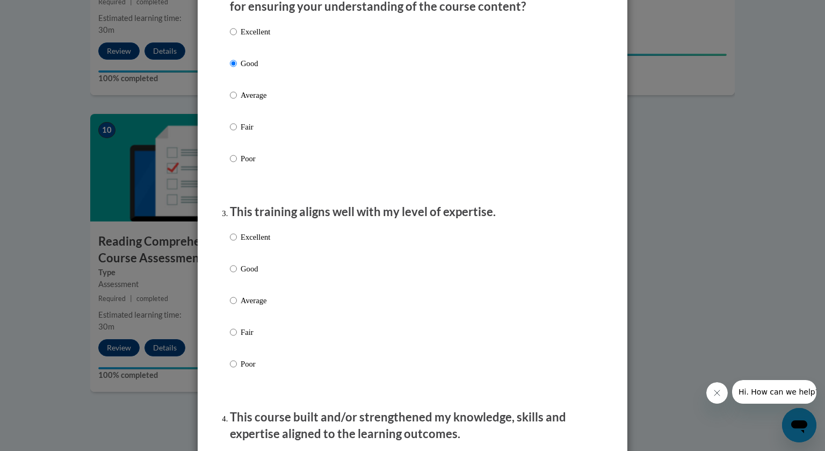
click at [257, 243] on p "Excellent" at bounding box center [256, 237] width 30 height 12
click at [237, 243] on input "Excellent" at bounding box center [233, 237] width 7 height 12
radio input "true"
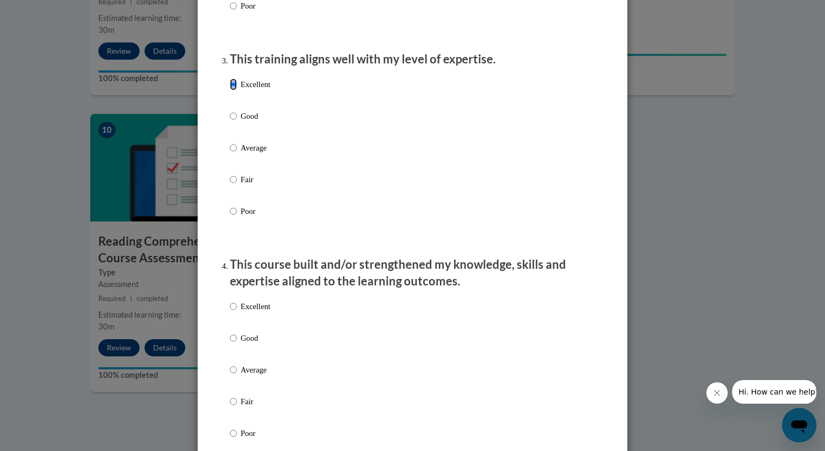
scroll to position [580, 0]
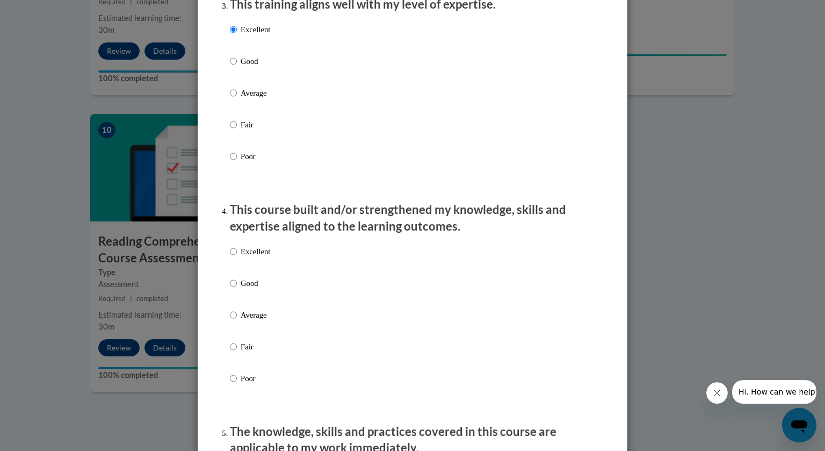
click at [247, 289] on p "Good" at bounding box center [256, 283] width 30 height 12
click at [237, 289] on input "Good" at bounding box center [233, 283] width 7 height 12
radio input "true"
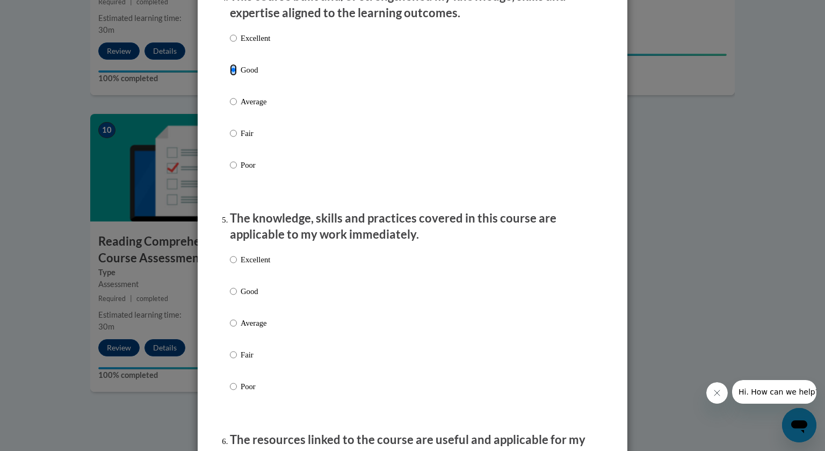
scroll to position [801, 0]
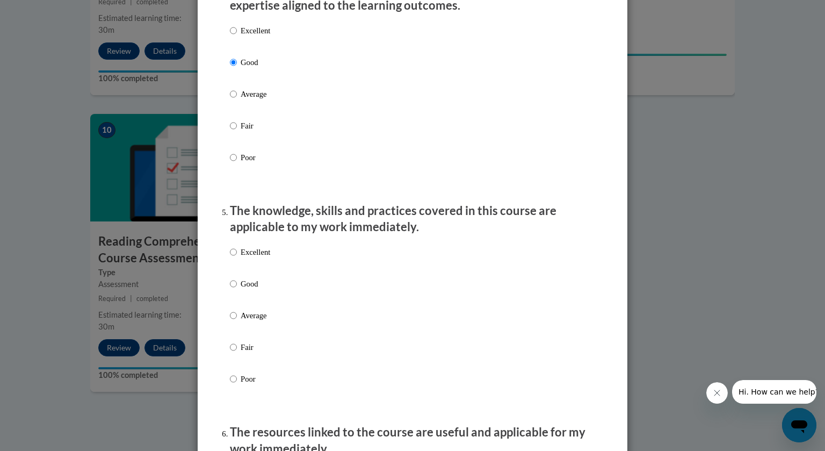
click at [254, 290] on p "Good" at bounding box center [256, 284] width 30 height 12
click at [237, 290] on input "Good" at bounding box center [233, 284] width 7 height 12
radio input "true"
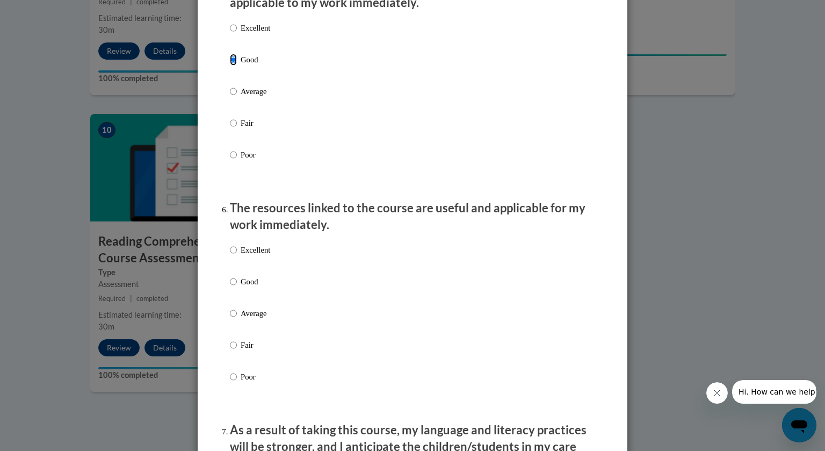
scroll to position [1029, 0]
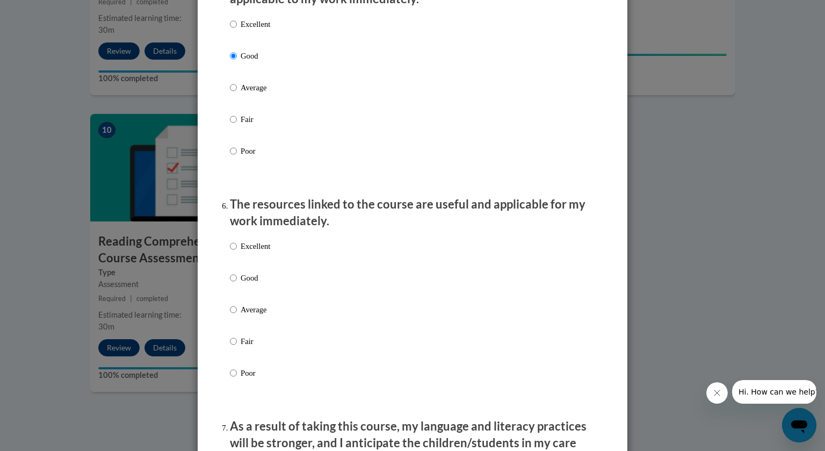
click at [247, 284] on p "Good" at bounding box center [256, 278] width 30 height 12
click at [237, 284] on input "Good" at bounding box center [233, 278] width 7 height 12
radio input "true"
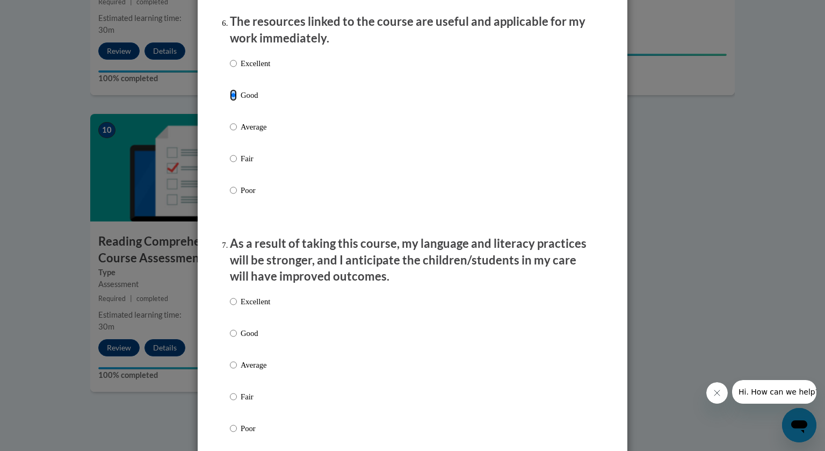
scroll to position [1216, 0]
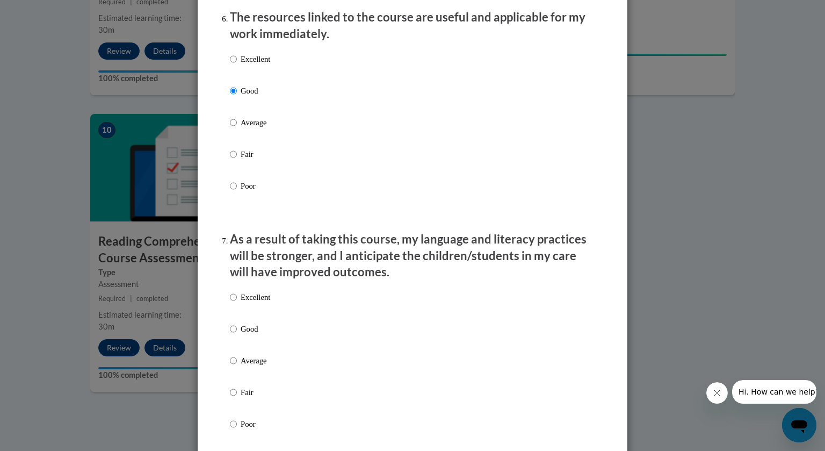
click at [244, 335] on p "Good" at bounding box center [256, 329] width 30 height 12
click at [237, 335] on input "Good" at bounding box center [233, 329] width 7 height 12
radio input "true"
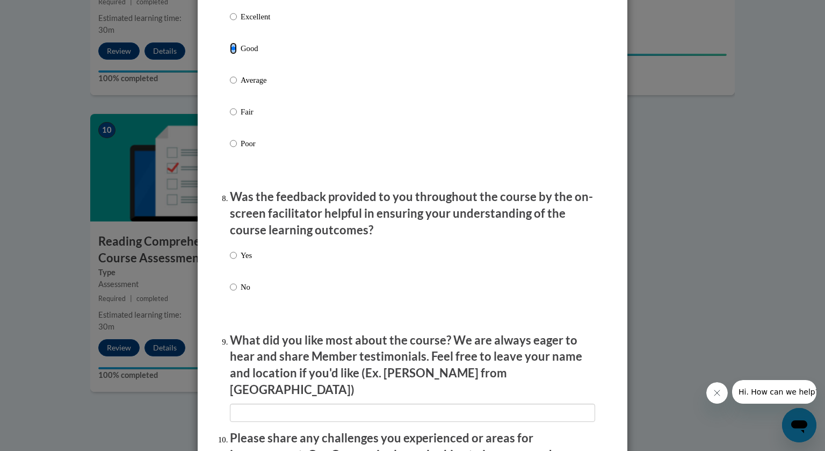
scroll to position [1515, 0]
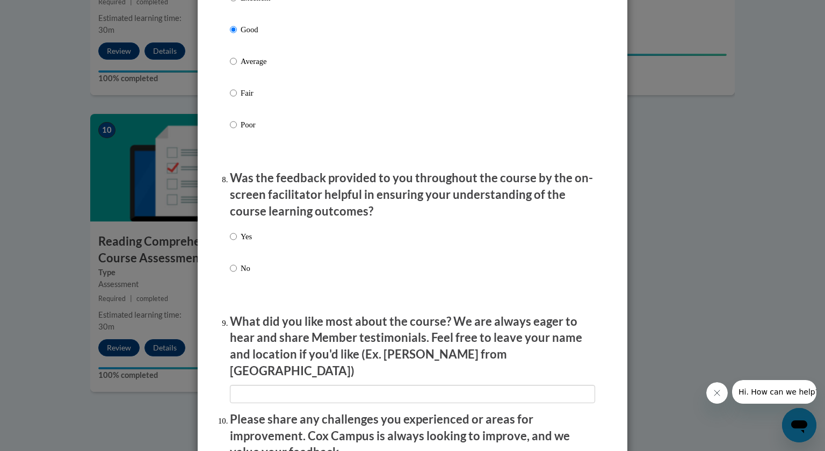
click at [248, 242] on p "Yes" at bounding box center [246, 236] width 11 height 12
click at [237, 242] on input "Yes" at bounding box center [233, 236] width 7 height 12
radio input "true"
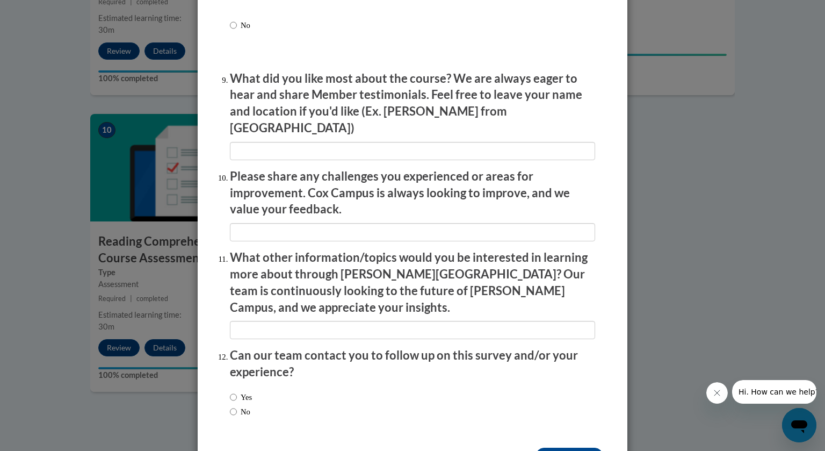
scroll to position [1764, 0]
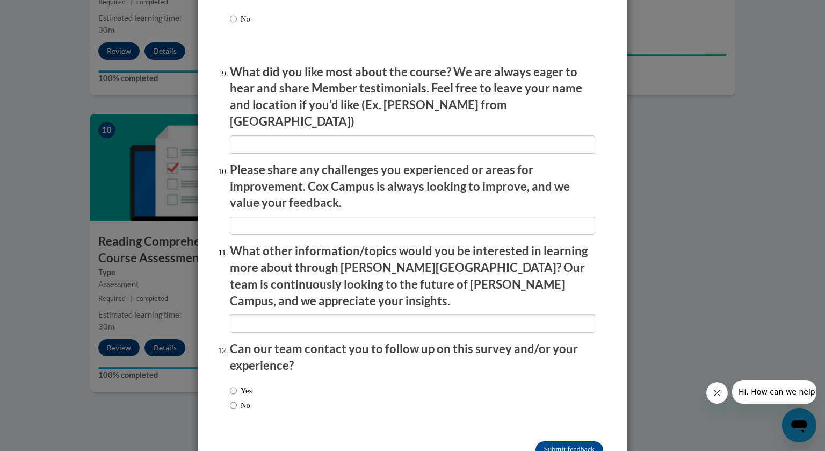
click at [248, 399] on label "No" at bounding box center [240, 405] width 20 height 12
click at [237, 399] on input "No" at bounding box center [233, 405] width 7 height 12
radio input "true"
click at [575, 441] on input "Submit feedback" at bounding box center [570, 449] width 68 height 17
